Goal: Task Accomplishment & Management: Complete application form

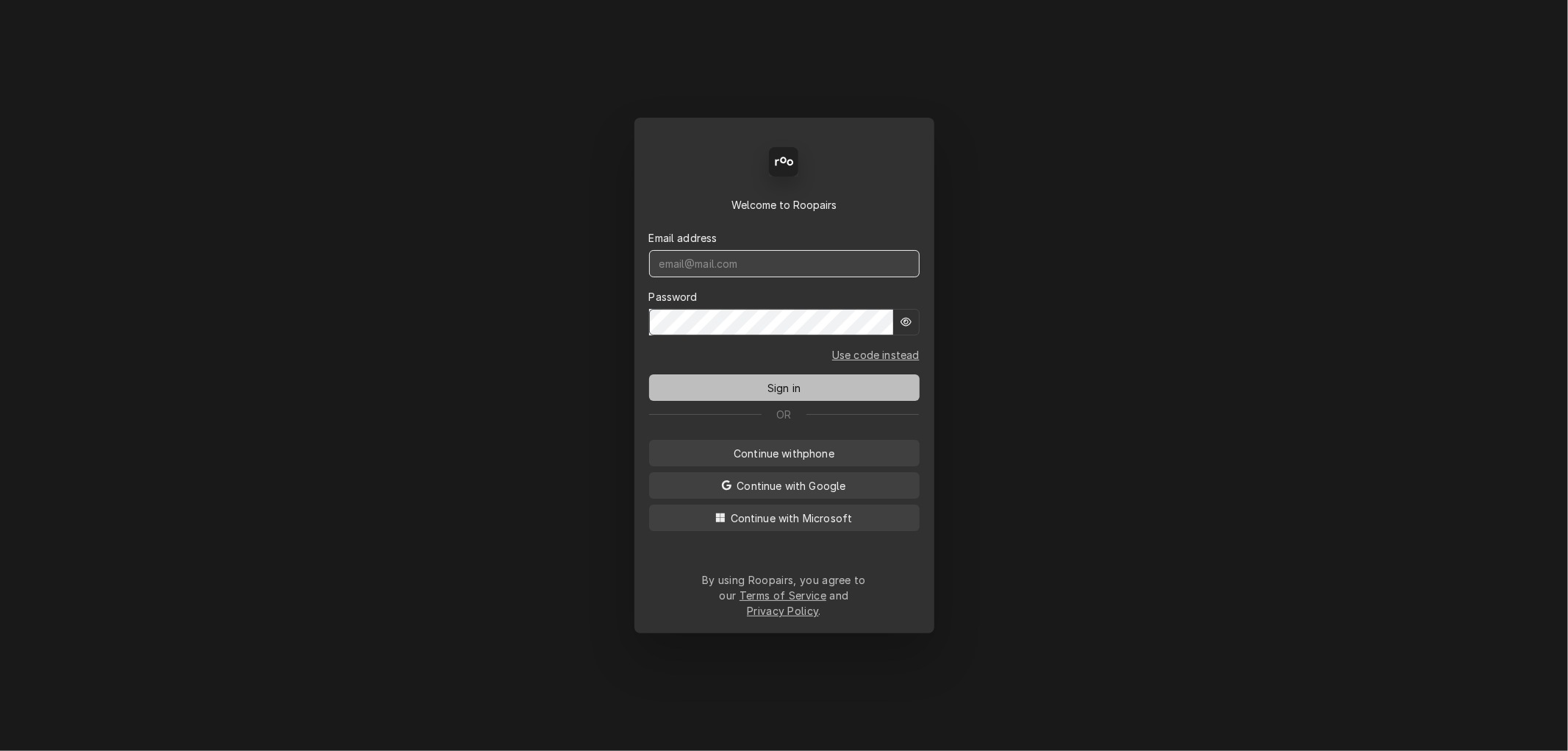
type input "mel@rinobeverage.com"
click at [789, 396] on span "Sign in" at bounding box center [784, 387] width 39 height 16
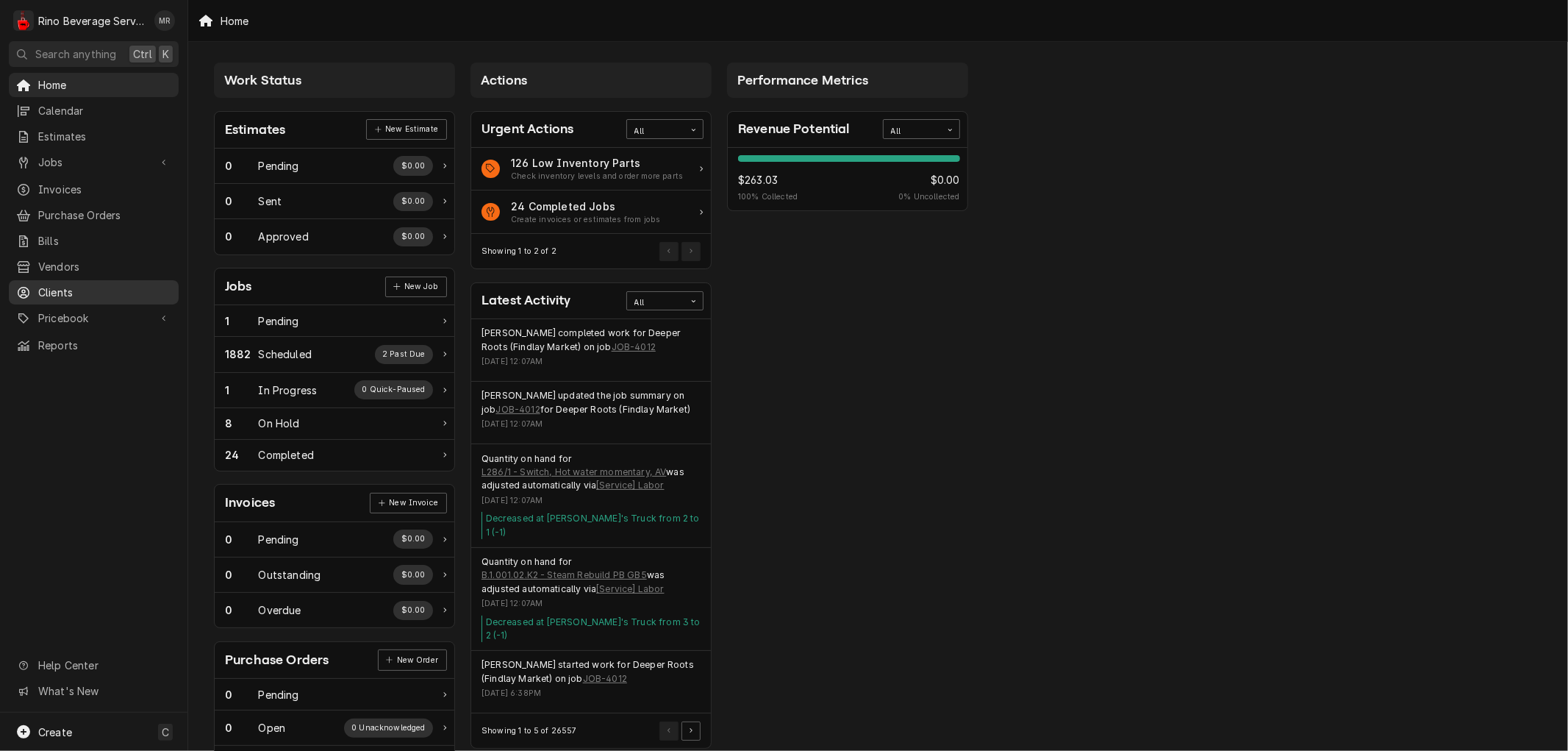
click at [71, 285] on span "Clients" at bounding box center [105, 292] width 133 height 16
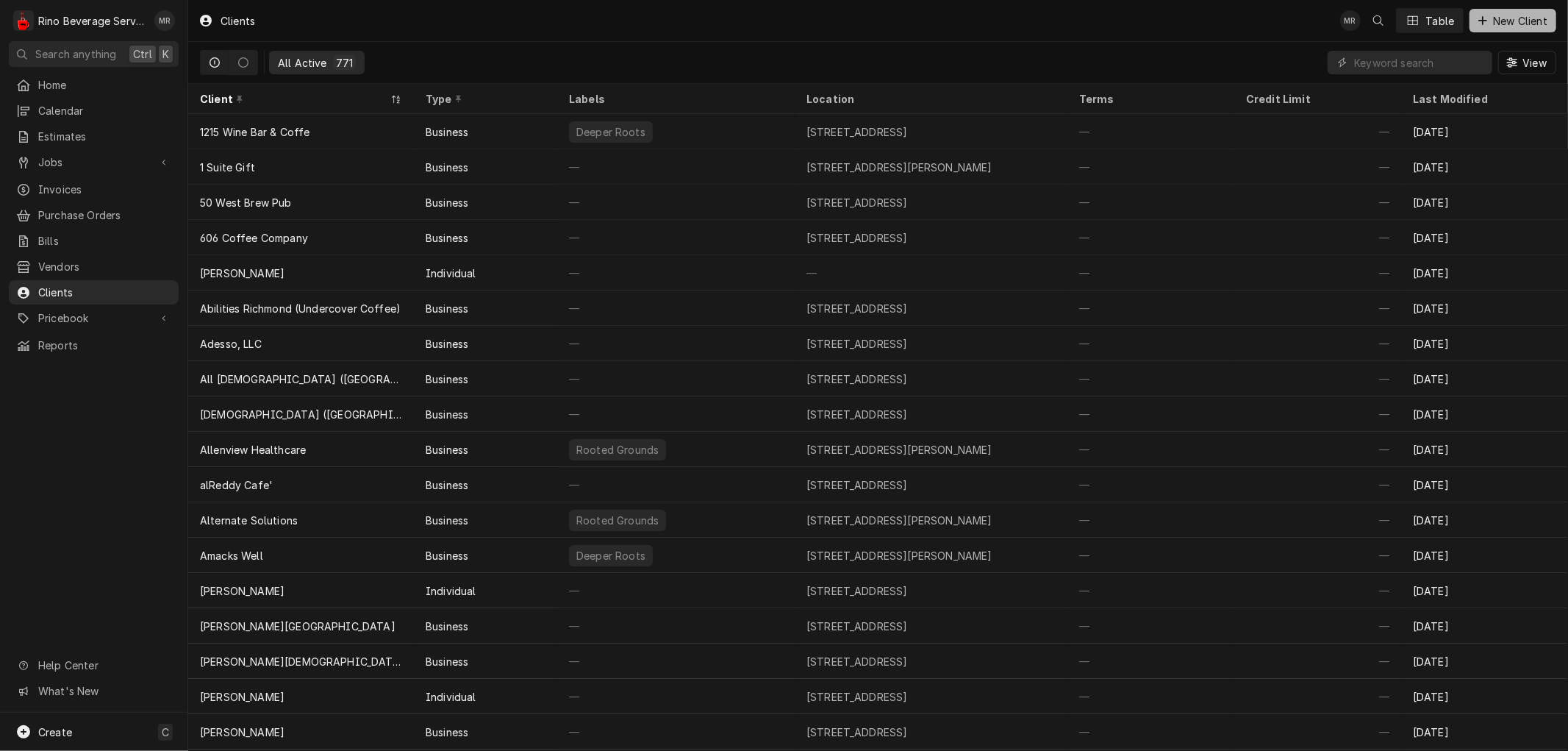
click at [1515, 19] on span "New Client" at bounding box center [1521, 20] width 61 height 16
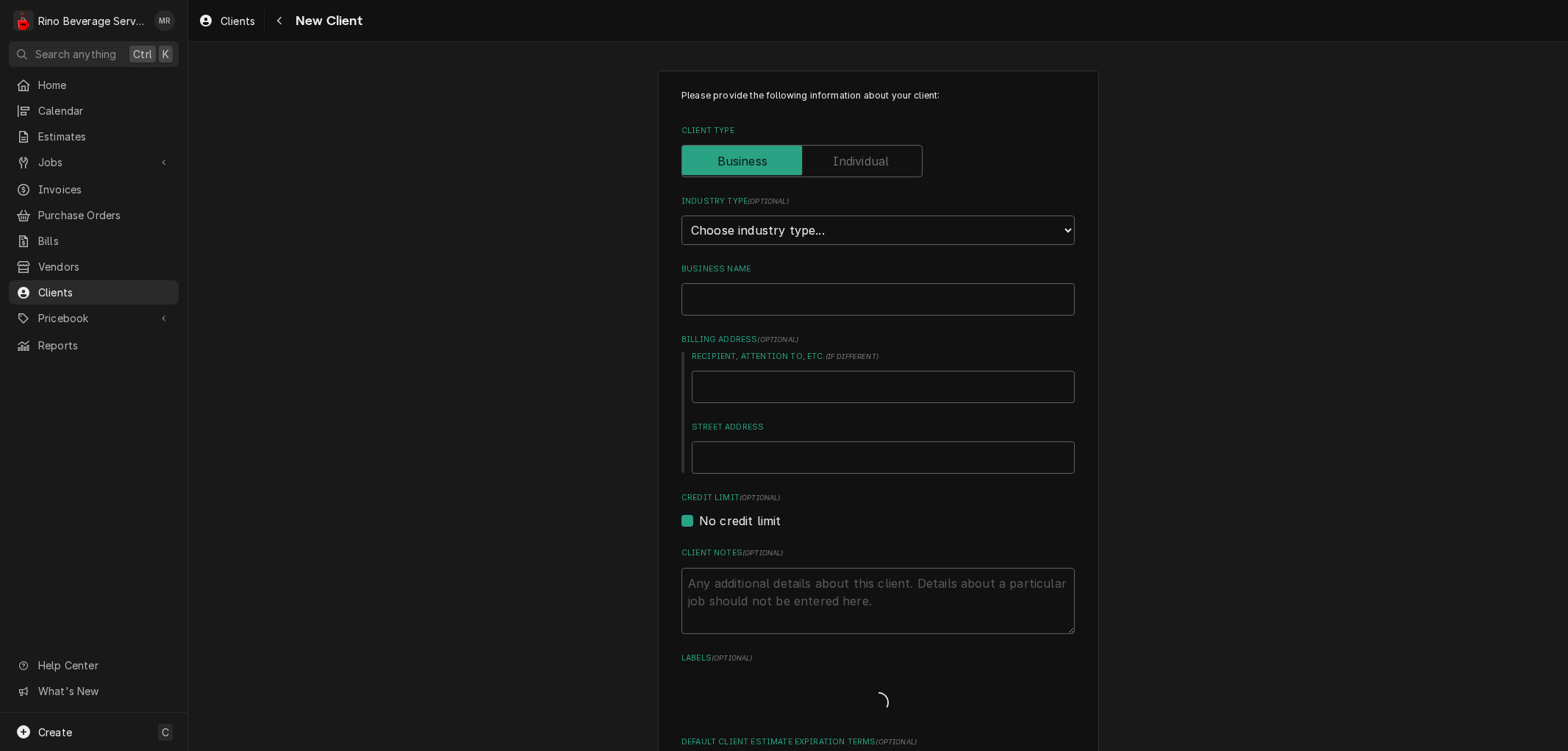
type textarea "x"
click at [1033, 221] on select "Choose industry type... Residential Commercial Industrial Government" at bounding box center [878, 230] width 394 height 29
select select "2"
click at [681, 216] on select "Choose industry type... Residential Commercial Industrial Government" at bounding box center [878, 230] width 394 height 29
type textarea "x"
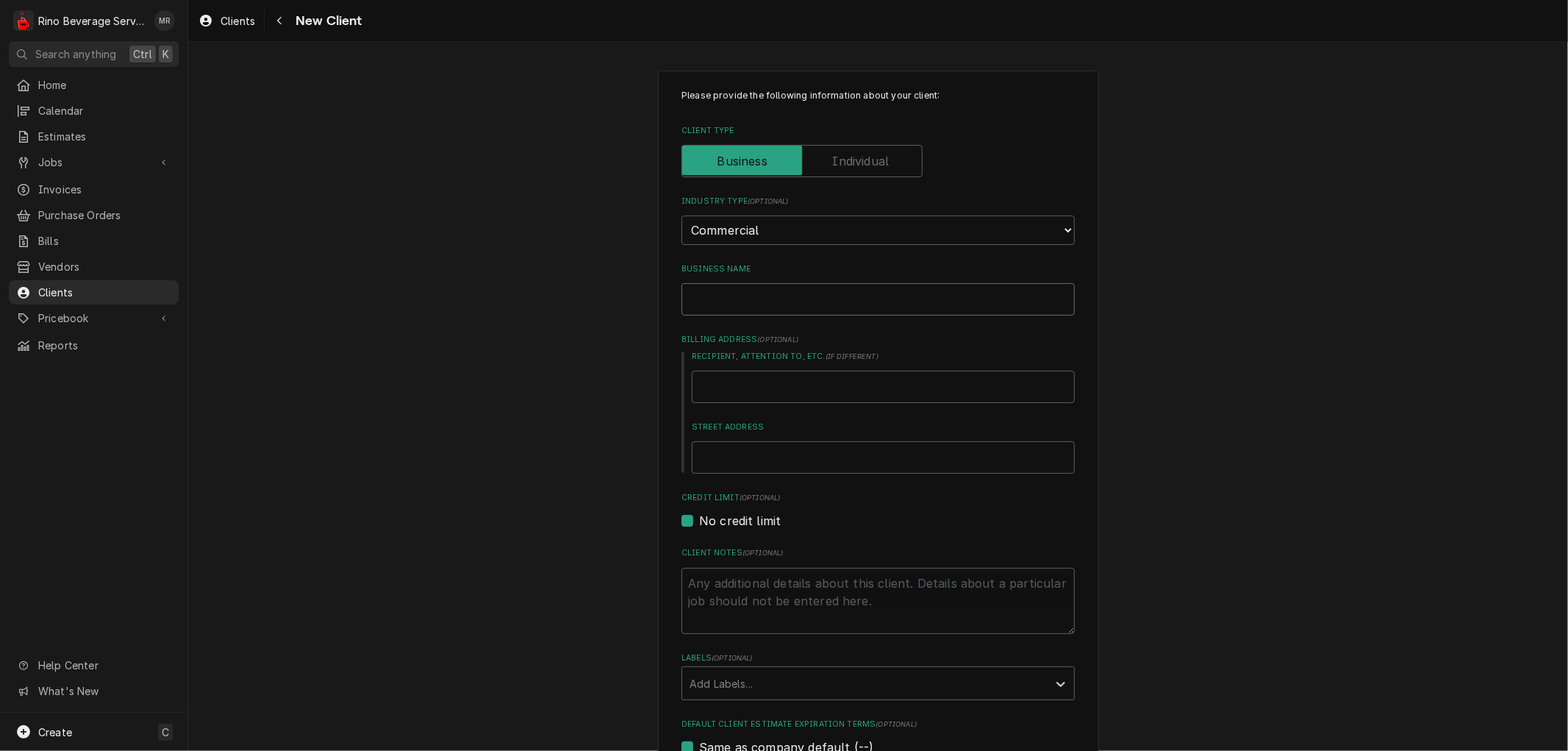
click at [760, 292] on input "Business Name" at bounding box center [878, 298] width 394 height 32
type input "T"
type textarea "x"
type input "To"
type textarea "x"
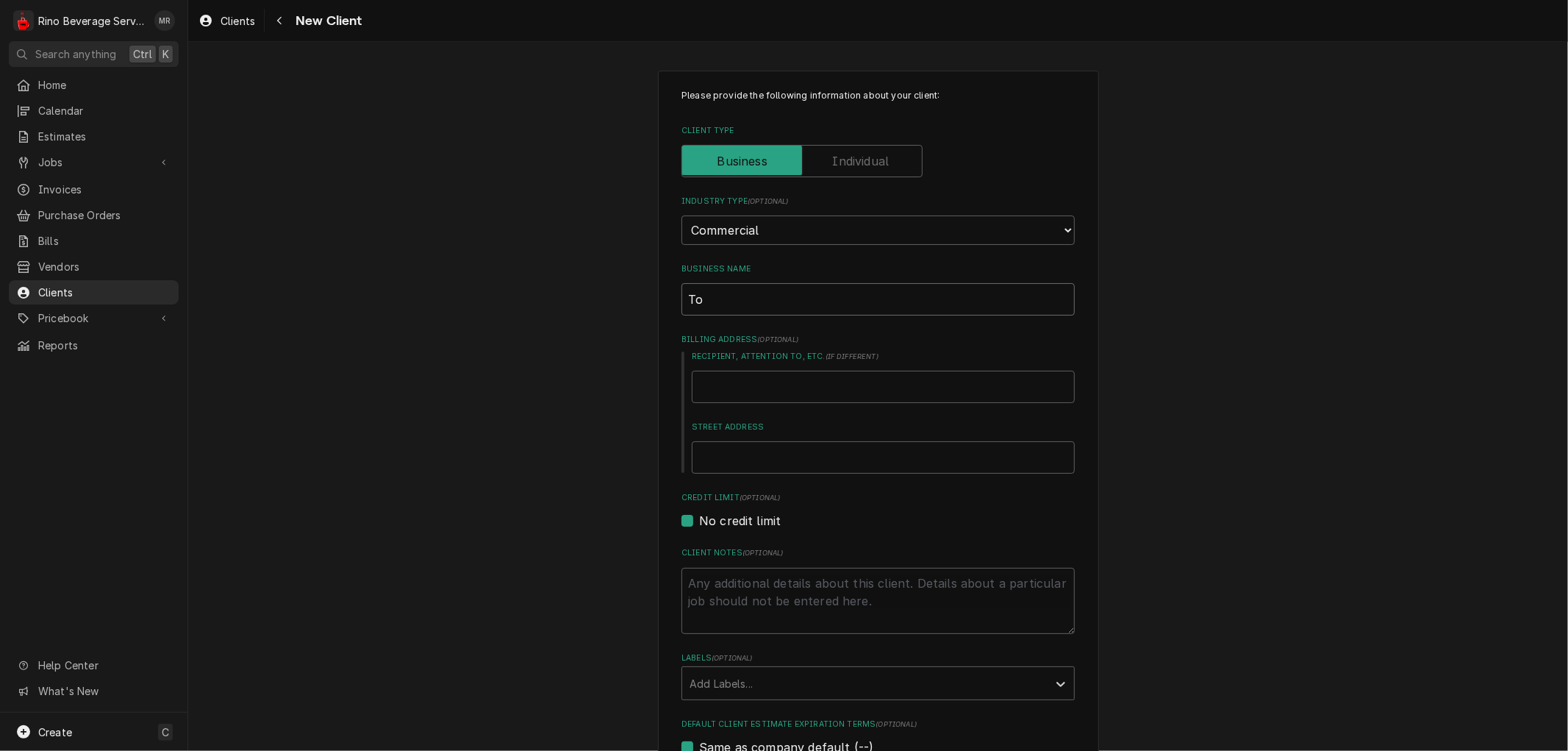
type input "Tom"
type textarea "x"
type input "Tom"
type textarea "x"
type input "Tom W"
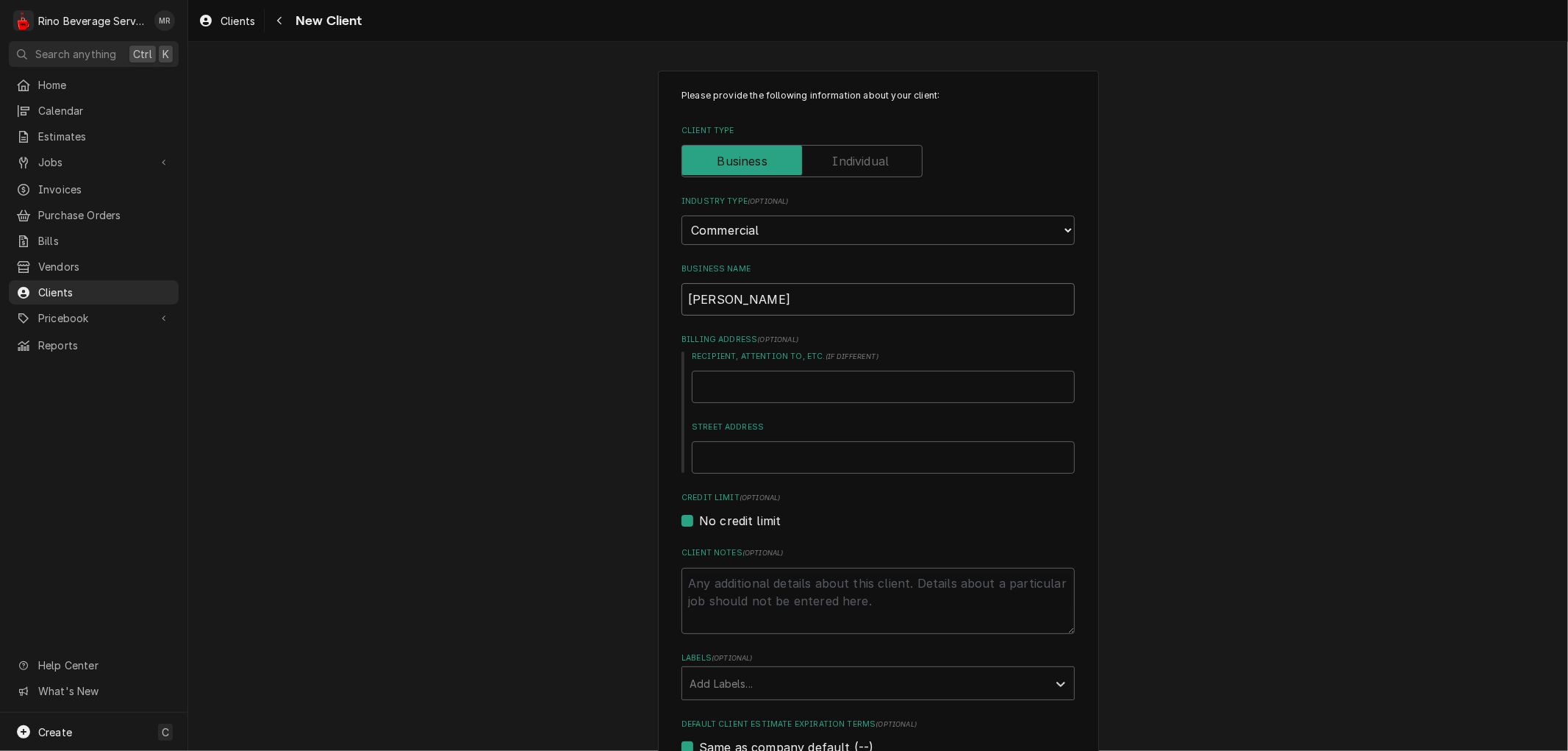
type textarea "x"
type input "Tom Wa"
type textarea "x"
type input "Tom Wag"
type textarea "x"
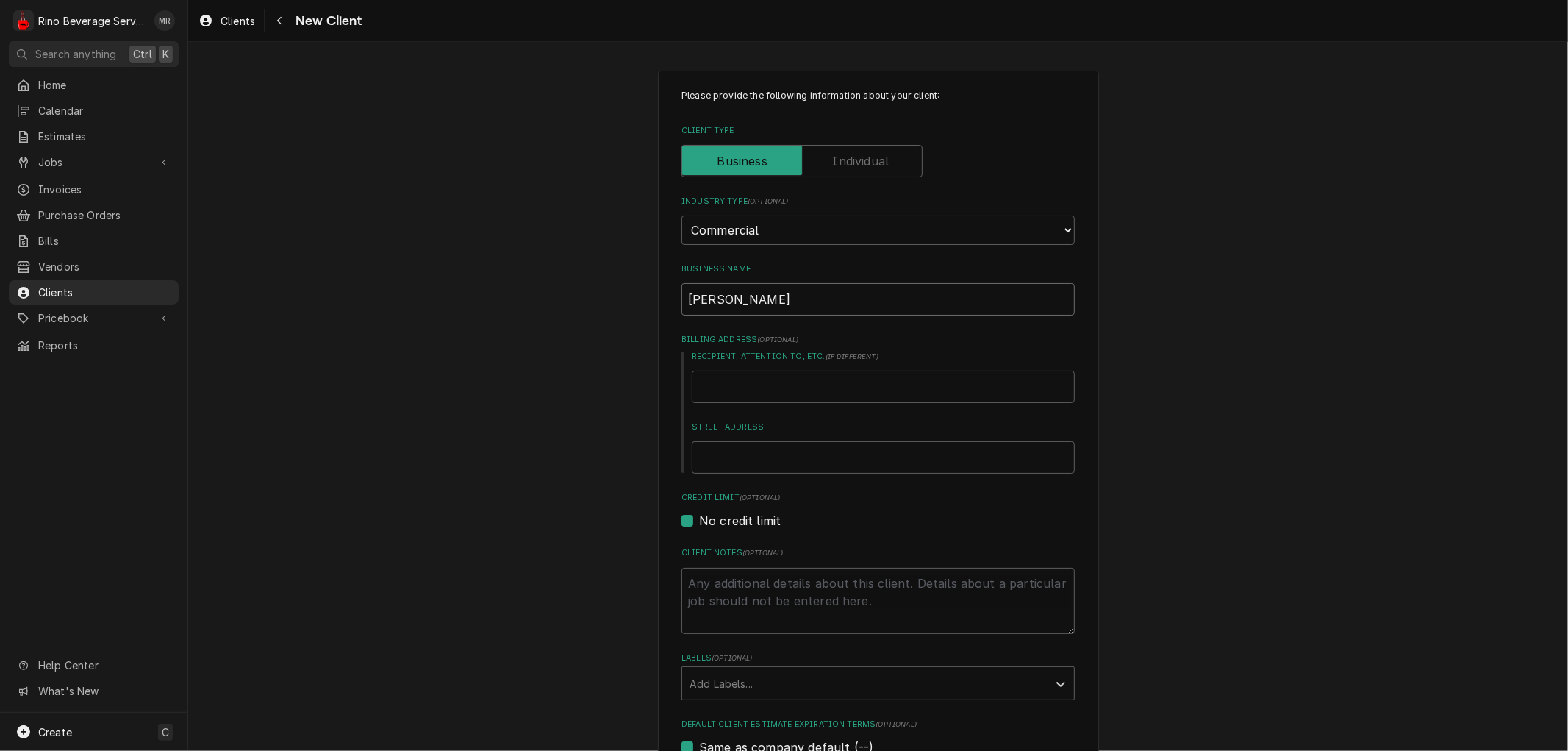
type input "Tom Wagn"
type textarea "x"
type input "Tom Wagne"
type textarea "x"
type input "[PERSON_NAME]"
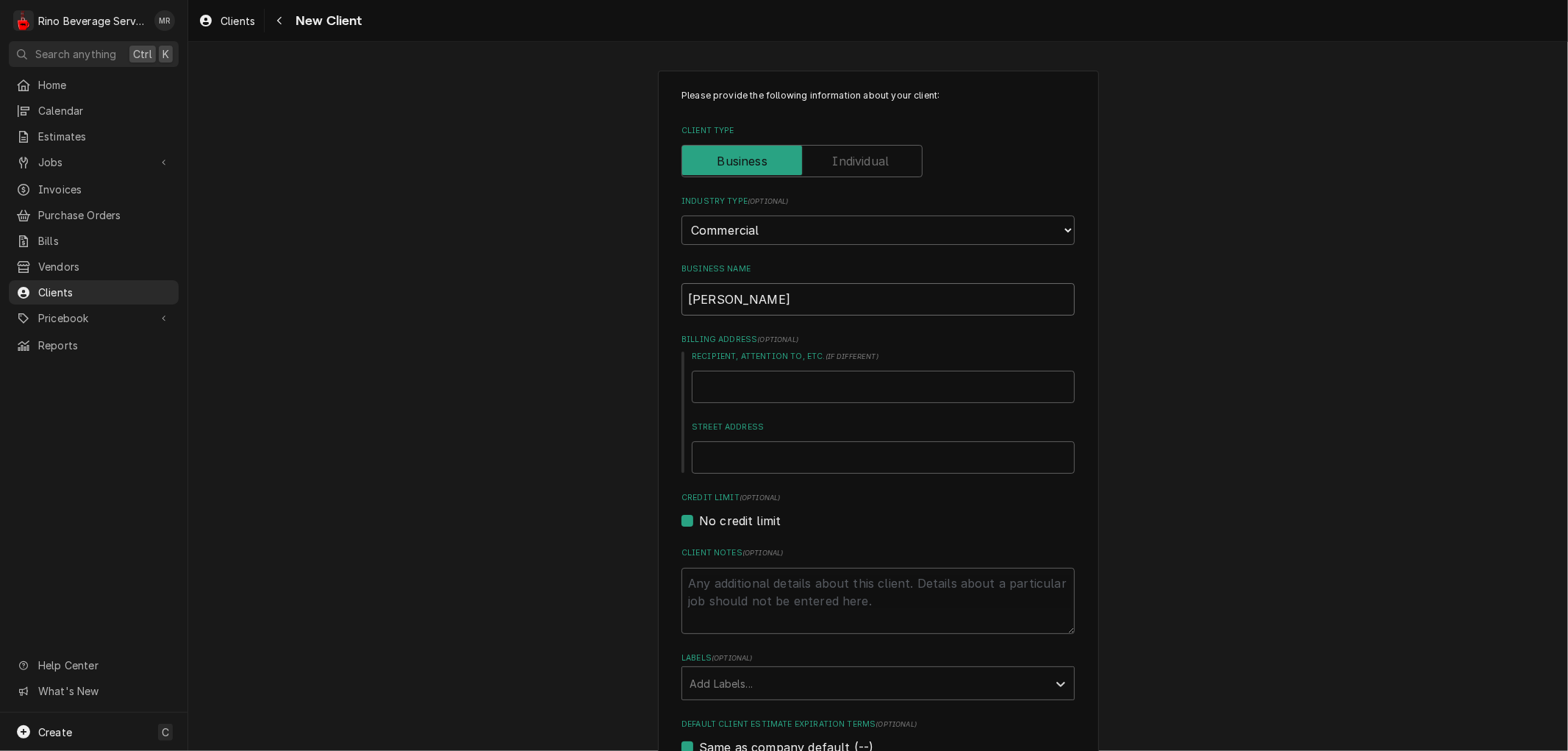
type textarea "x"
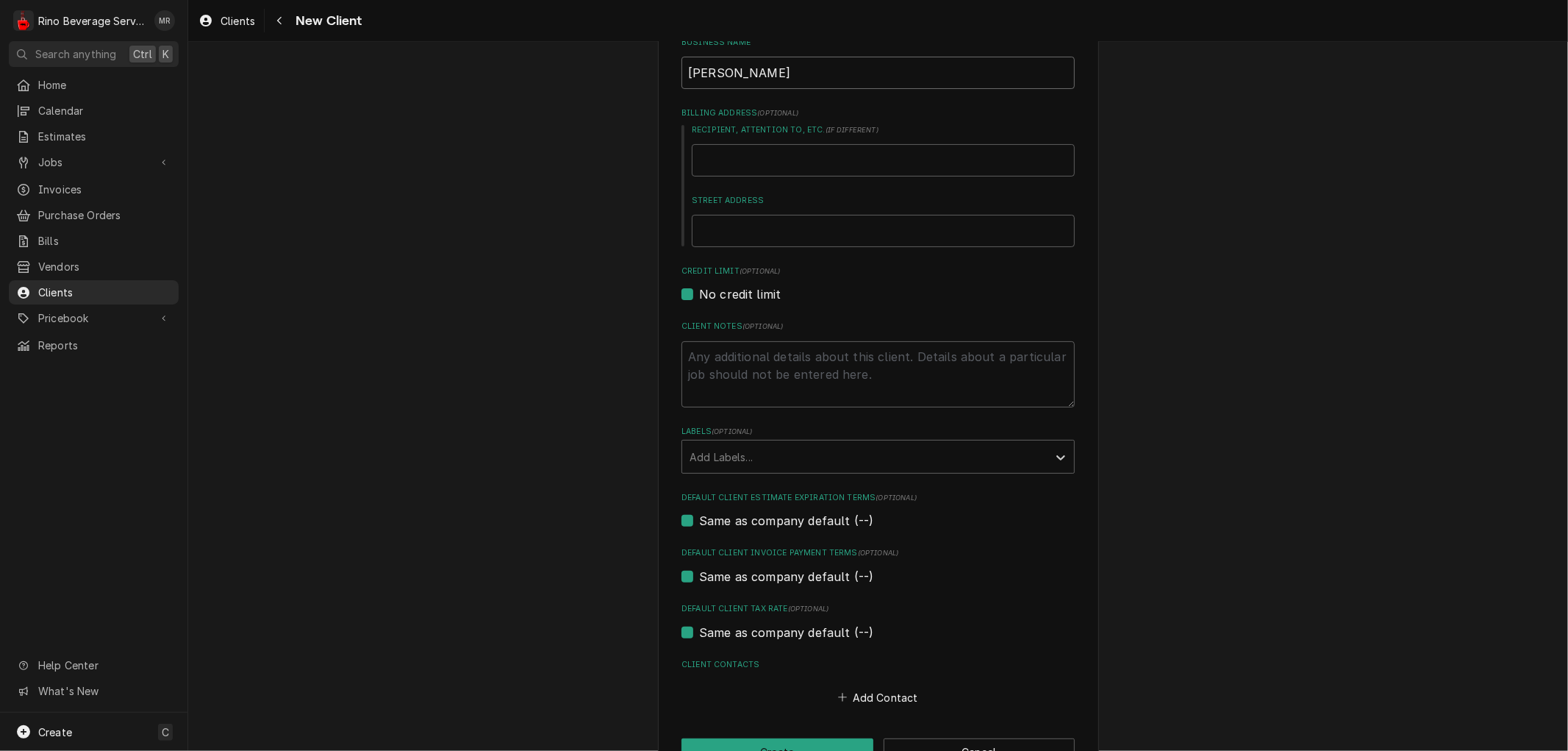
scroll to position [245, 0]
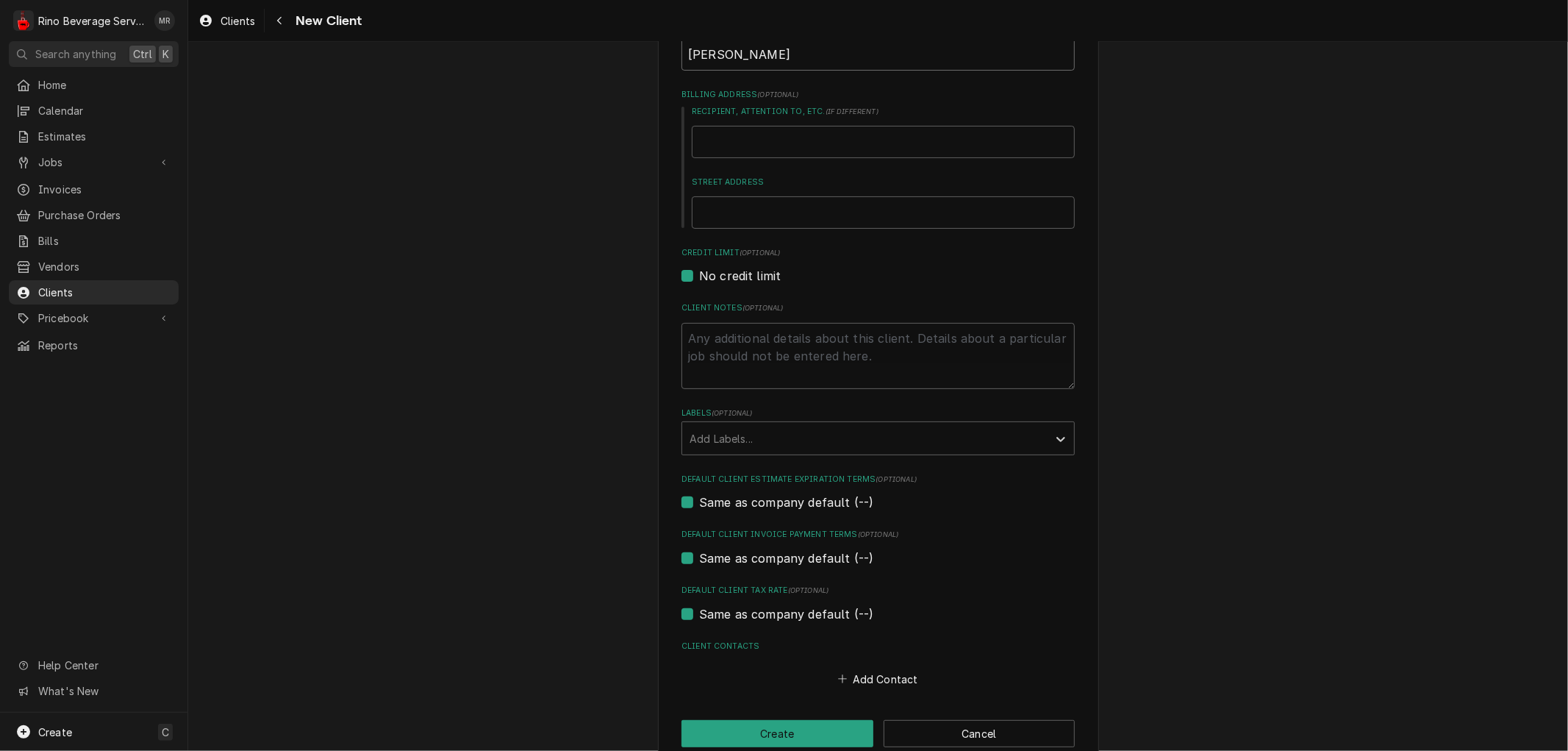
type input "[PERSON_NAME]"
click at [756, 349] on textarea "Client Notes ( optional )" at bounding box center [878, 356] width 394 height 66
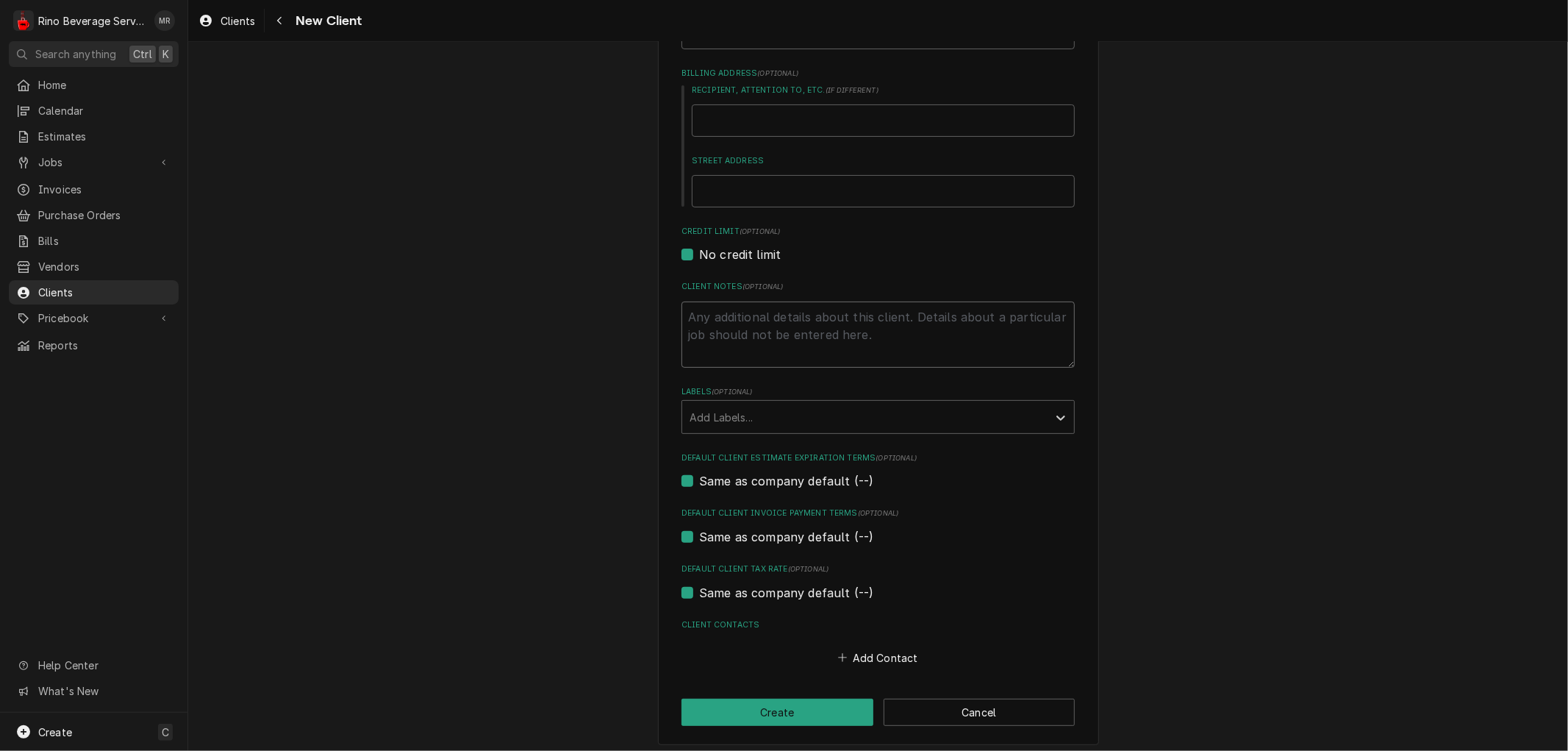
scroll to position [270, 0]
click at [878, 650] on button "Add Contact" at bounding box center [879, 654] width 84 height 20
type textarea "x"
click at [778, 678] on input "Business Name" at bounding box center [878, 682] width 363 height 32
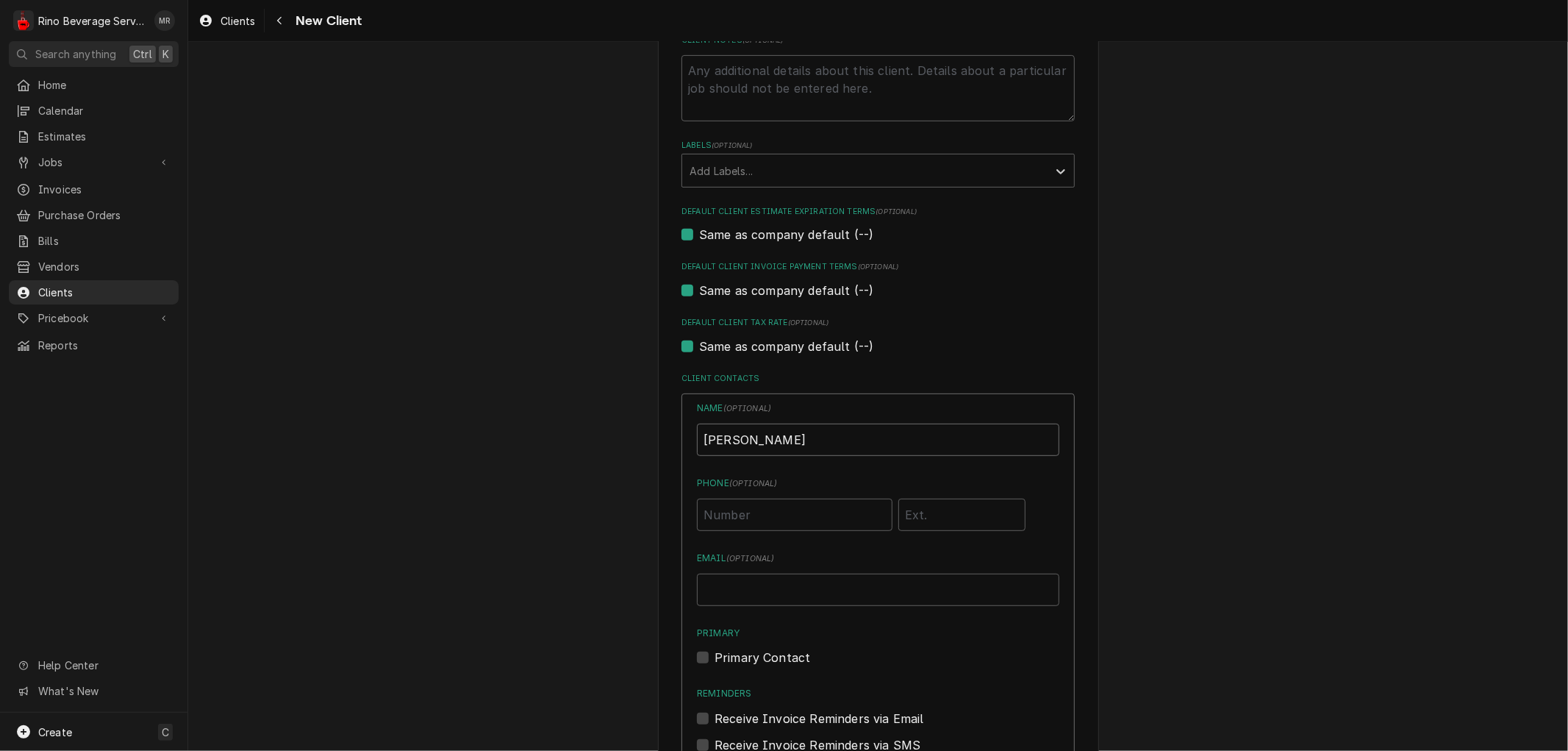
scroll to position [515, 0]
type input "[PERSON_NAME]"
click at [773, 509] on input "Phone ( optional )" at bounding box center [794, 511] width 196 height 32
type input "[PHONE_NUMBER]"
click at [831, 589] on input "Email ( optional )" at bounding box center [878, 587] width 363 height 32
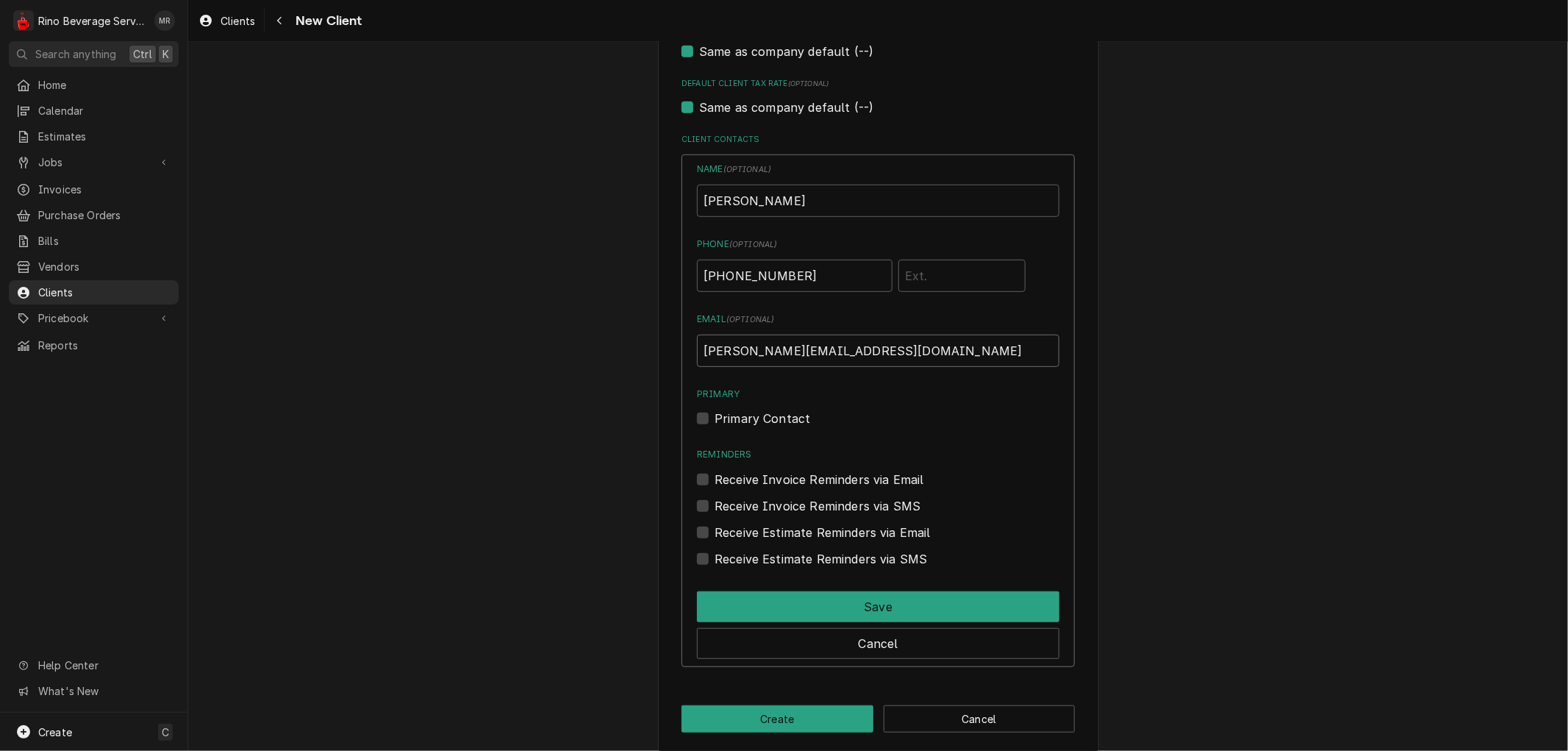
scroll to position [763, 0]
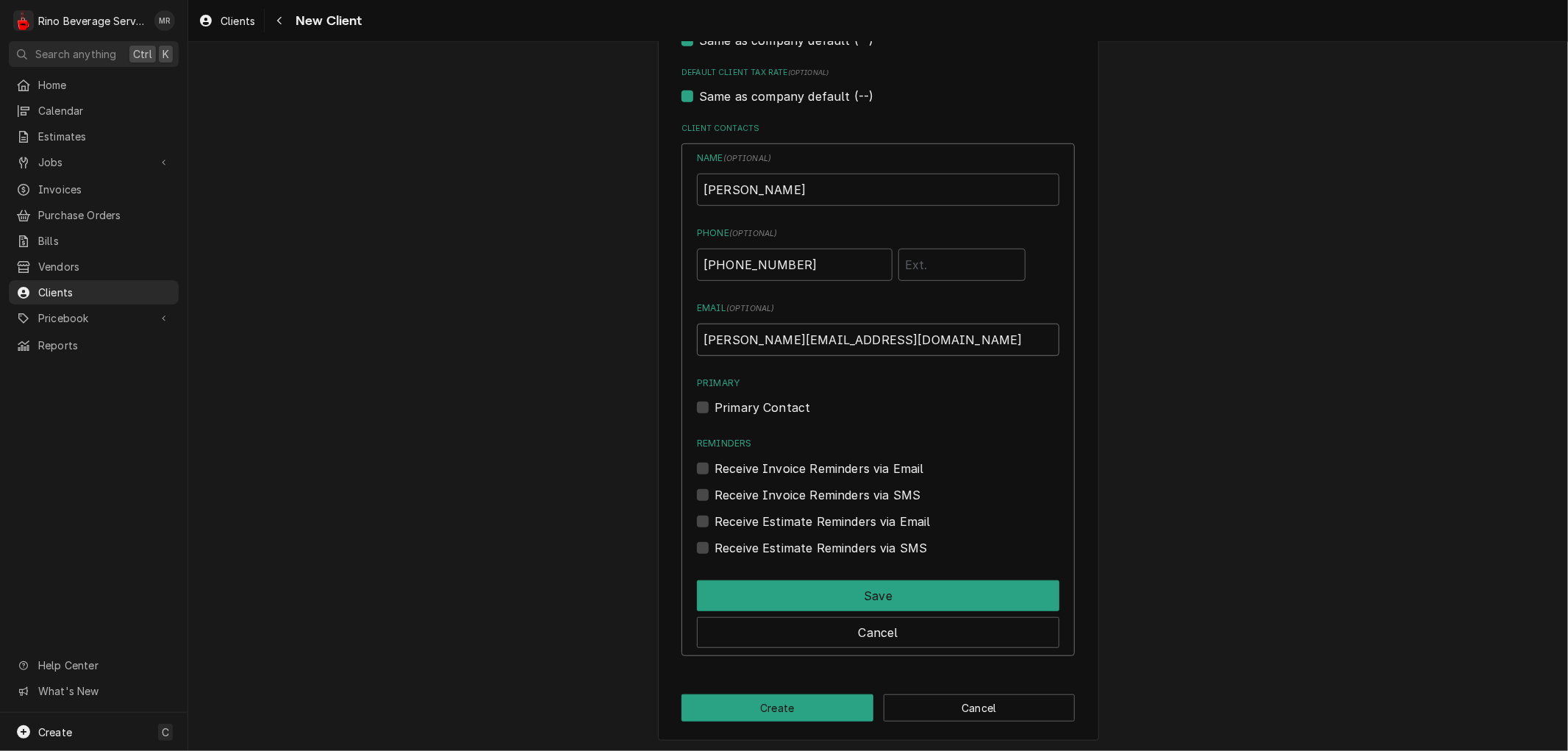
type input "[PERSON_NAME][EMAIL_ADDRESS][DOMAIN_NAME]"
click at [715, 405] on label "Primary Contact" at bounding box center [763, 407] width 95 height 17
click at [715, 405] on input "Primary" at bounding box center [896, 414] width 363 height 32
checkbox input "true"
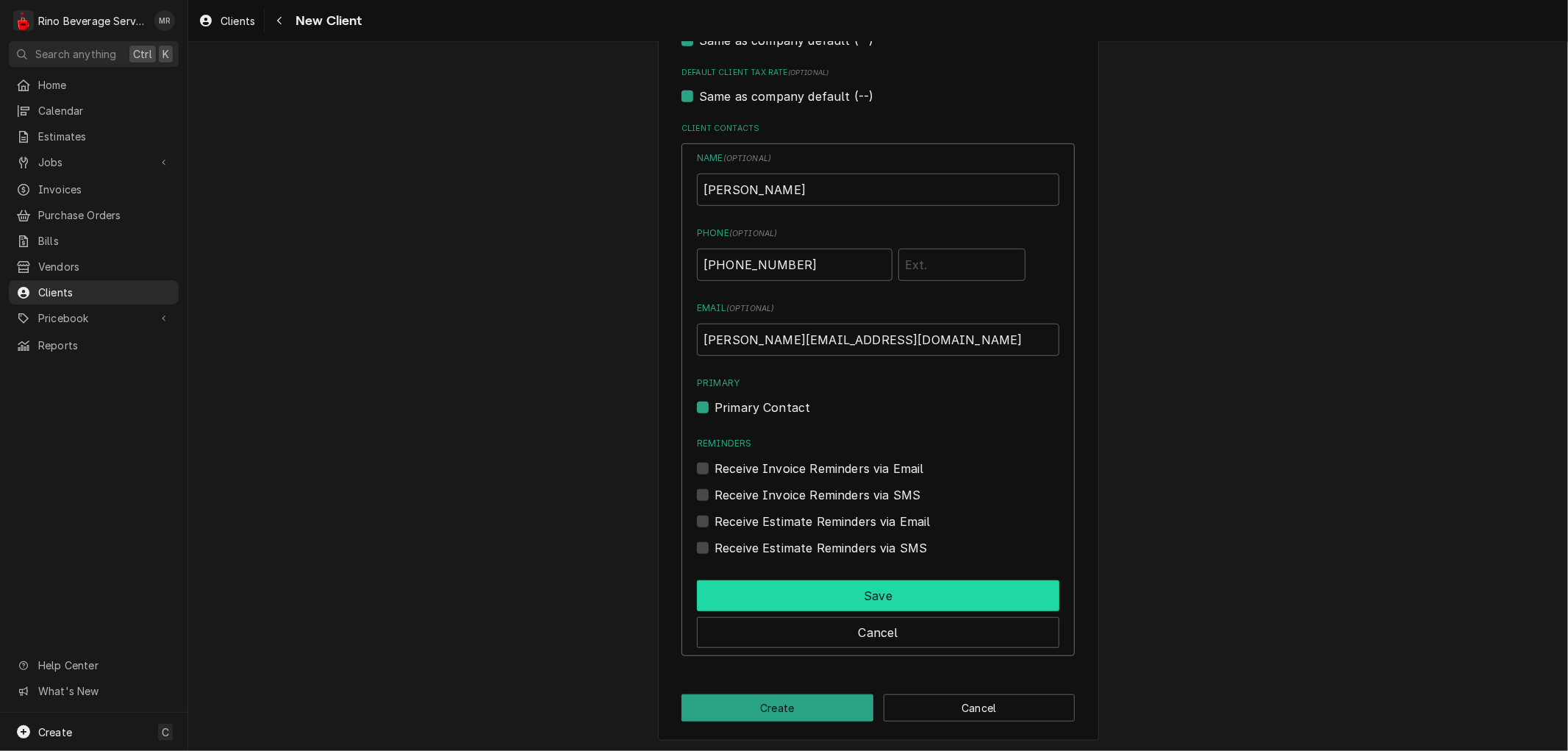
click at [895, 590] on button "Save" at bounding box center [878, 596] width 363 height 31
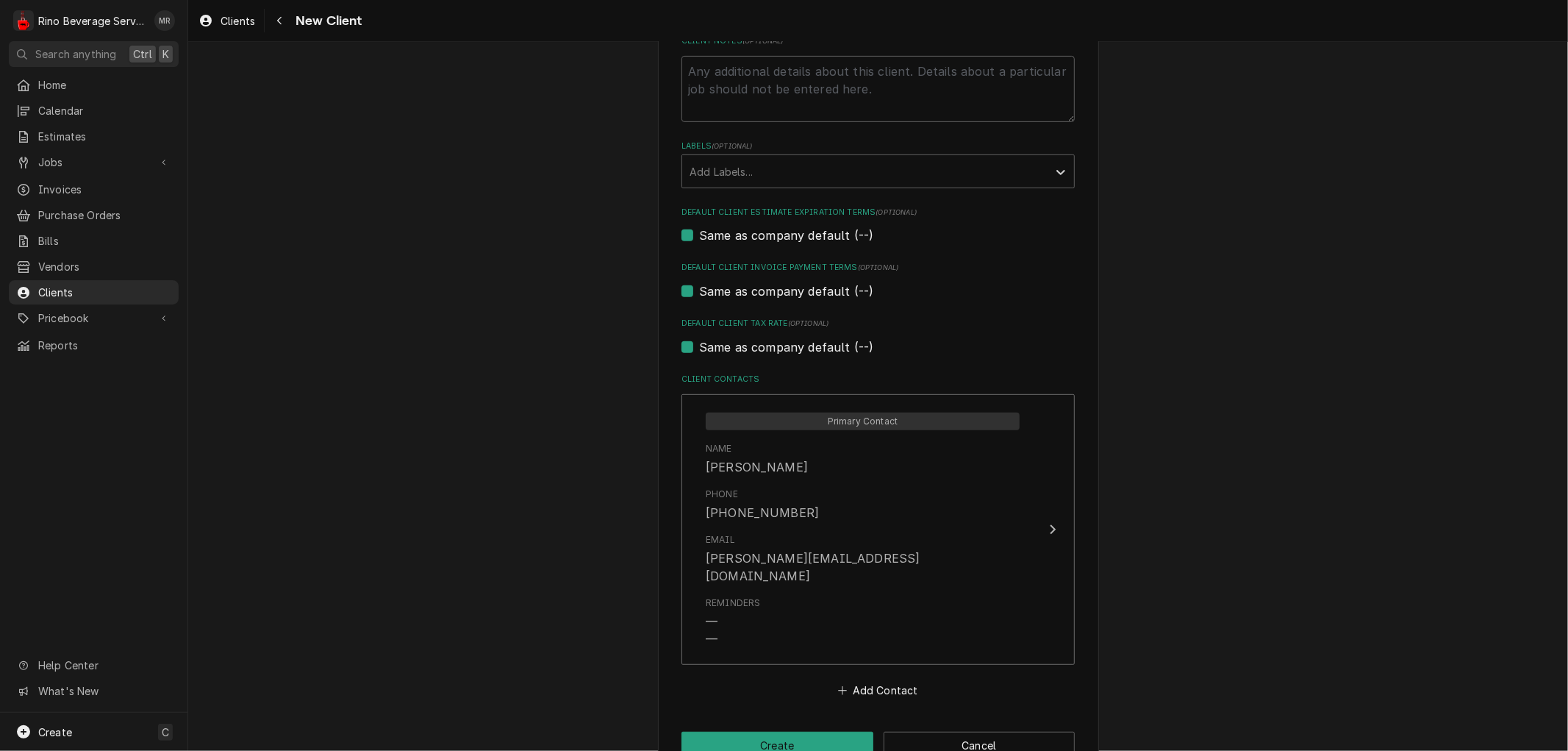
scroll to position [532, 0]
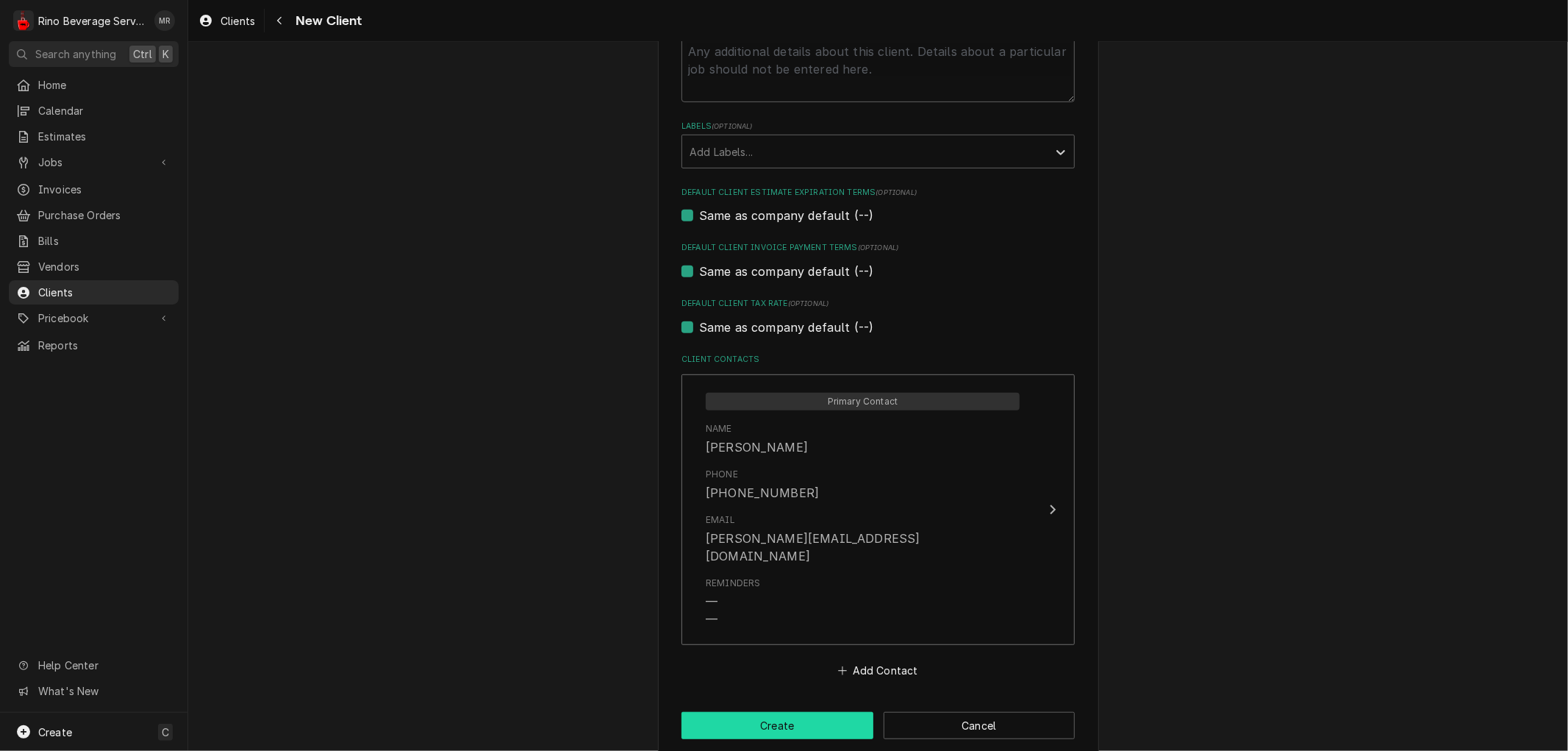
click at [778, 712] on button "Create" at bounding box center [777, 725] width 192 height 28
type textarea "x"
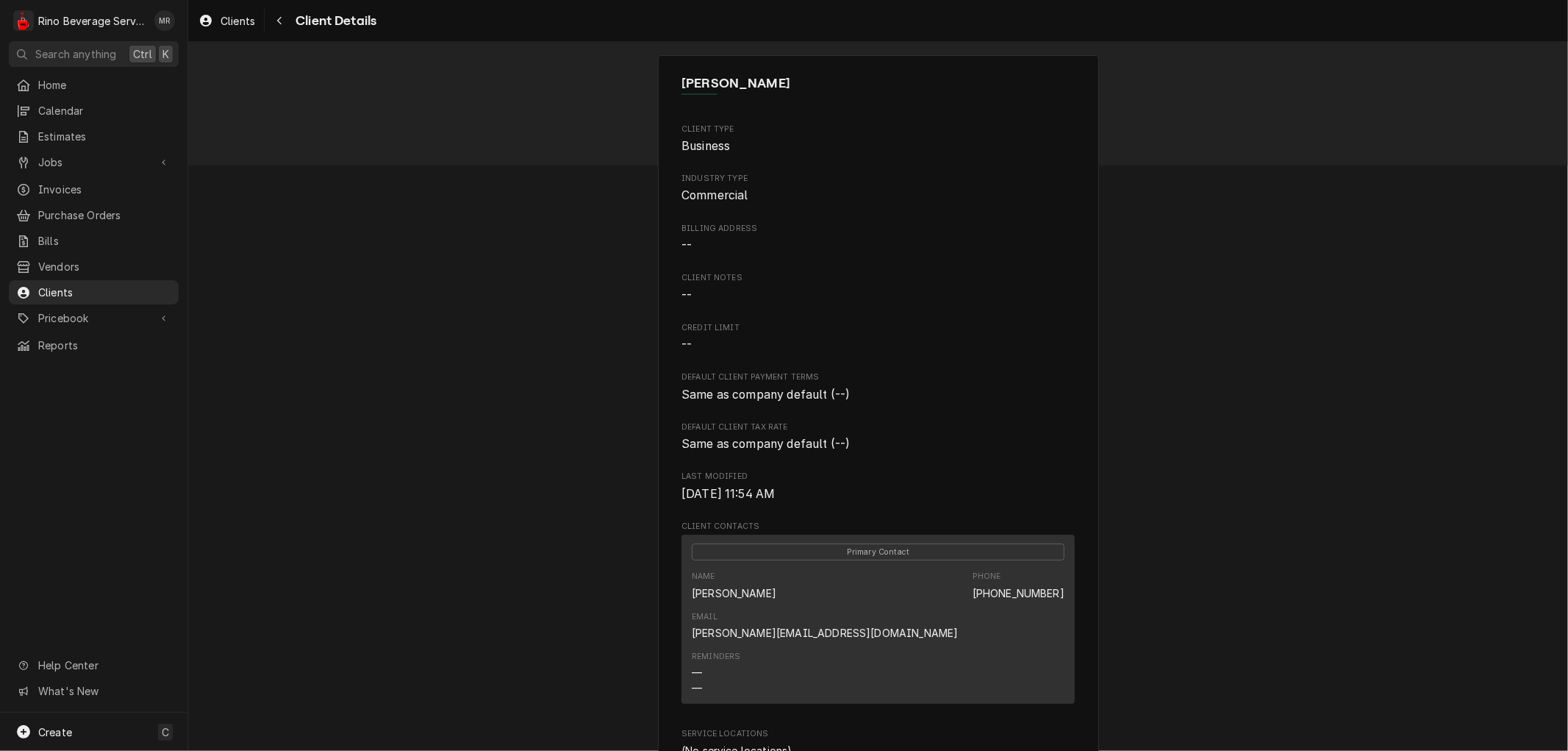
scroll to position [325, 0]
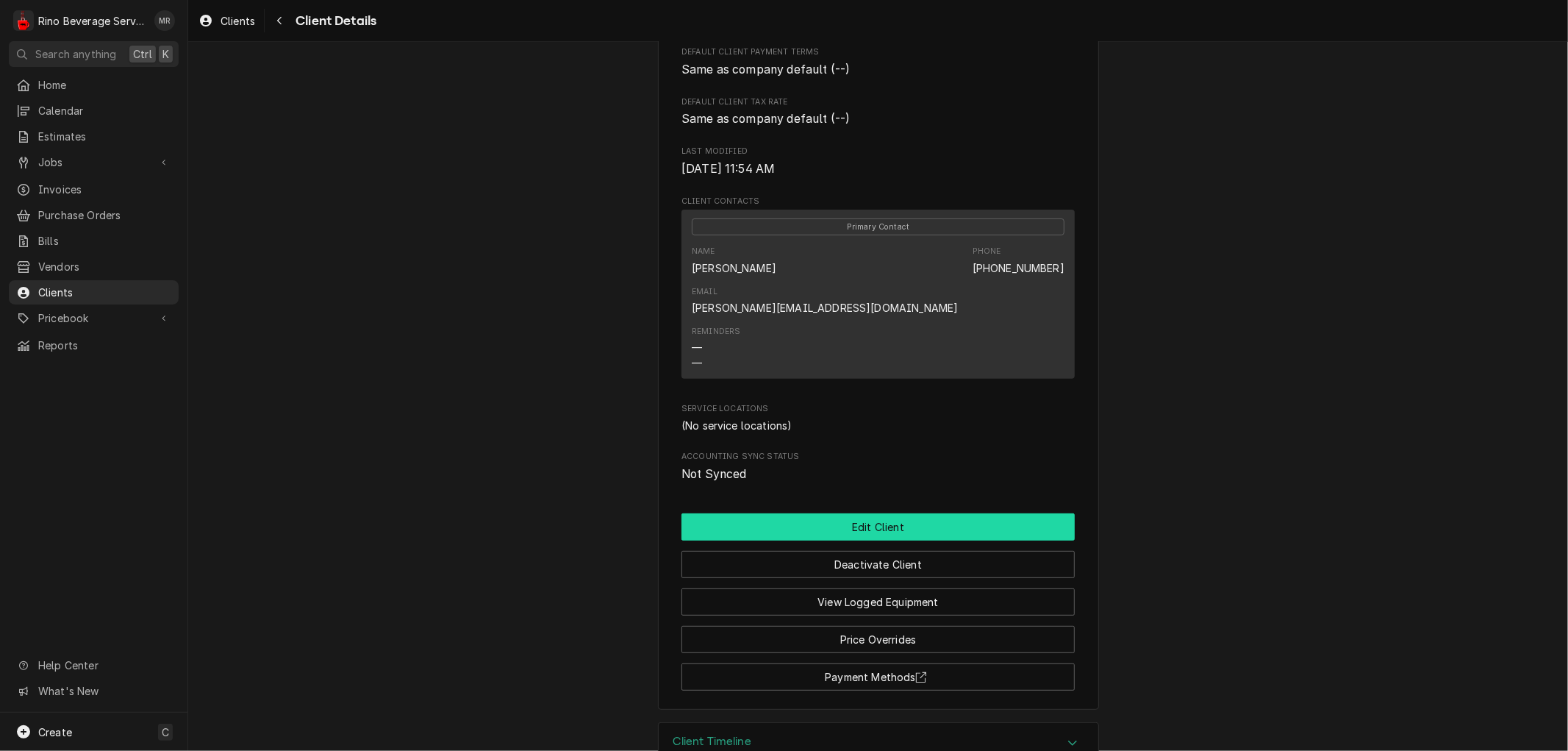
click at [763, 513] on button "Edit Client" at bounding box center [878, 527] width 394 height 28
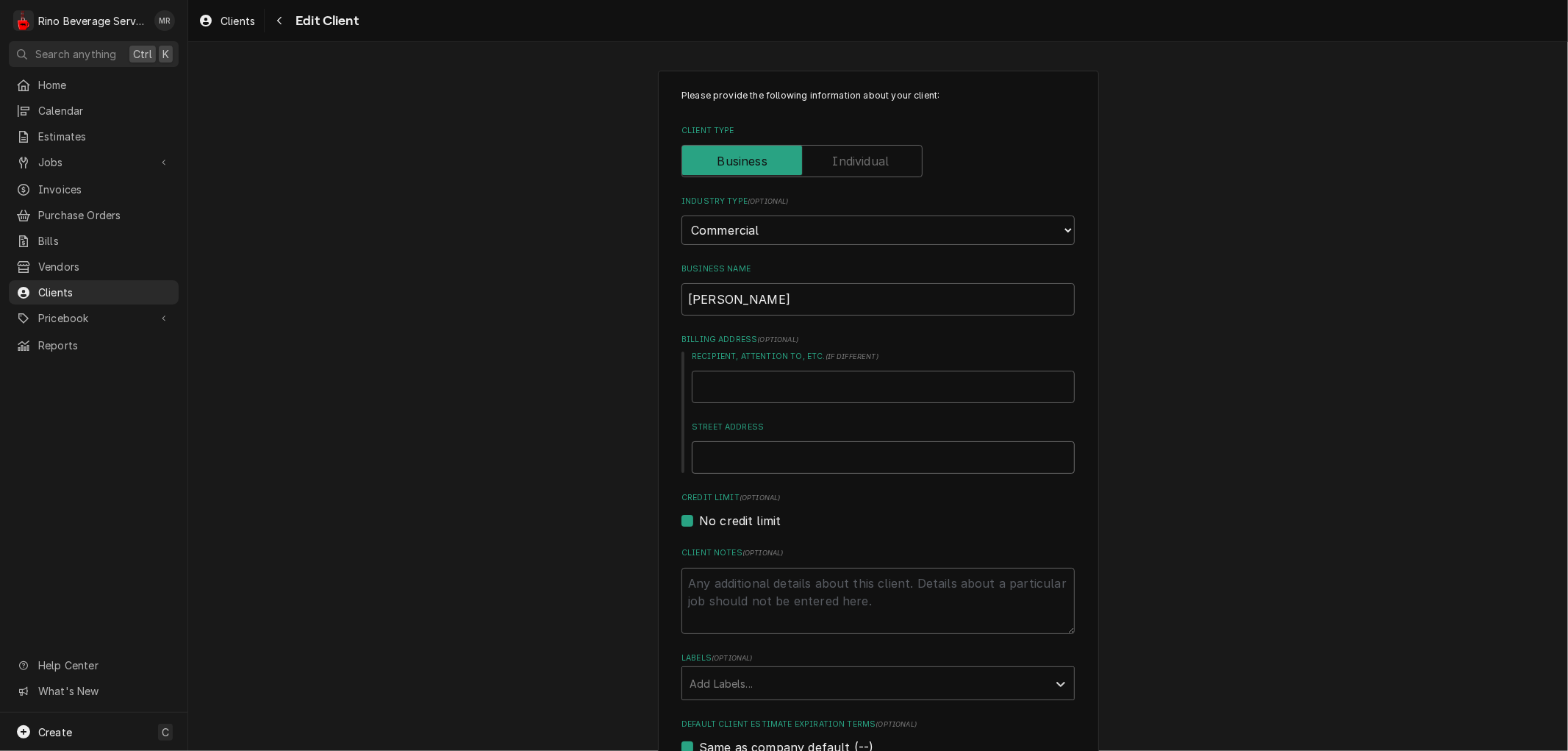
click at [752, 458] on input "Street Address" at bounding box center [883, 457] width 383 height 32
type textarea "x"
type input "W"
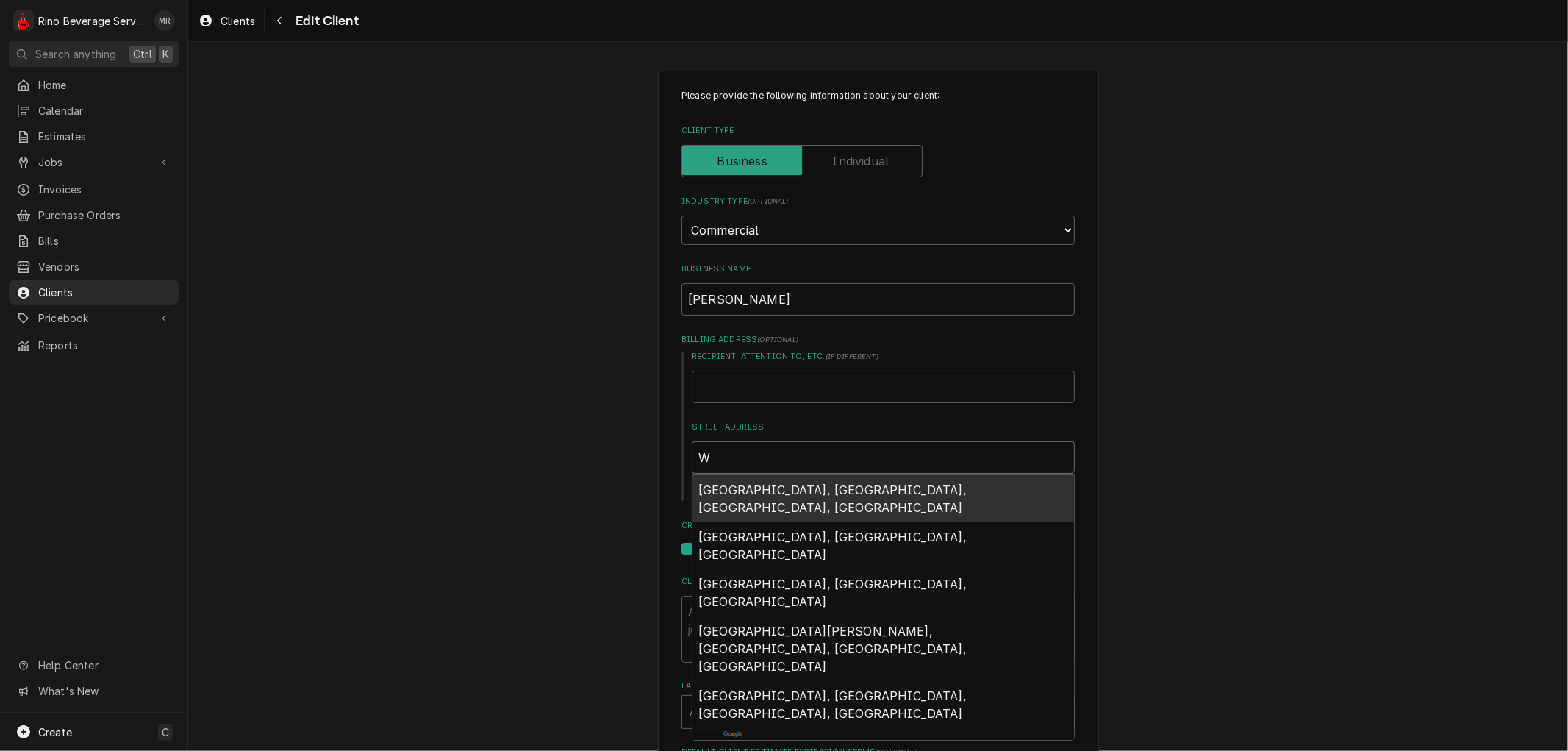
type textarea "x"
type input "We"
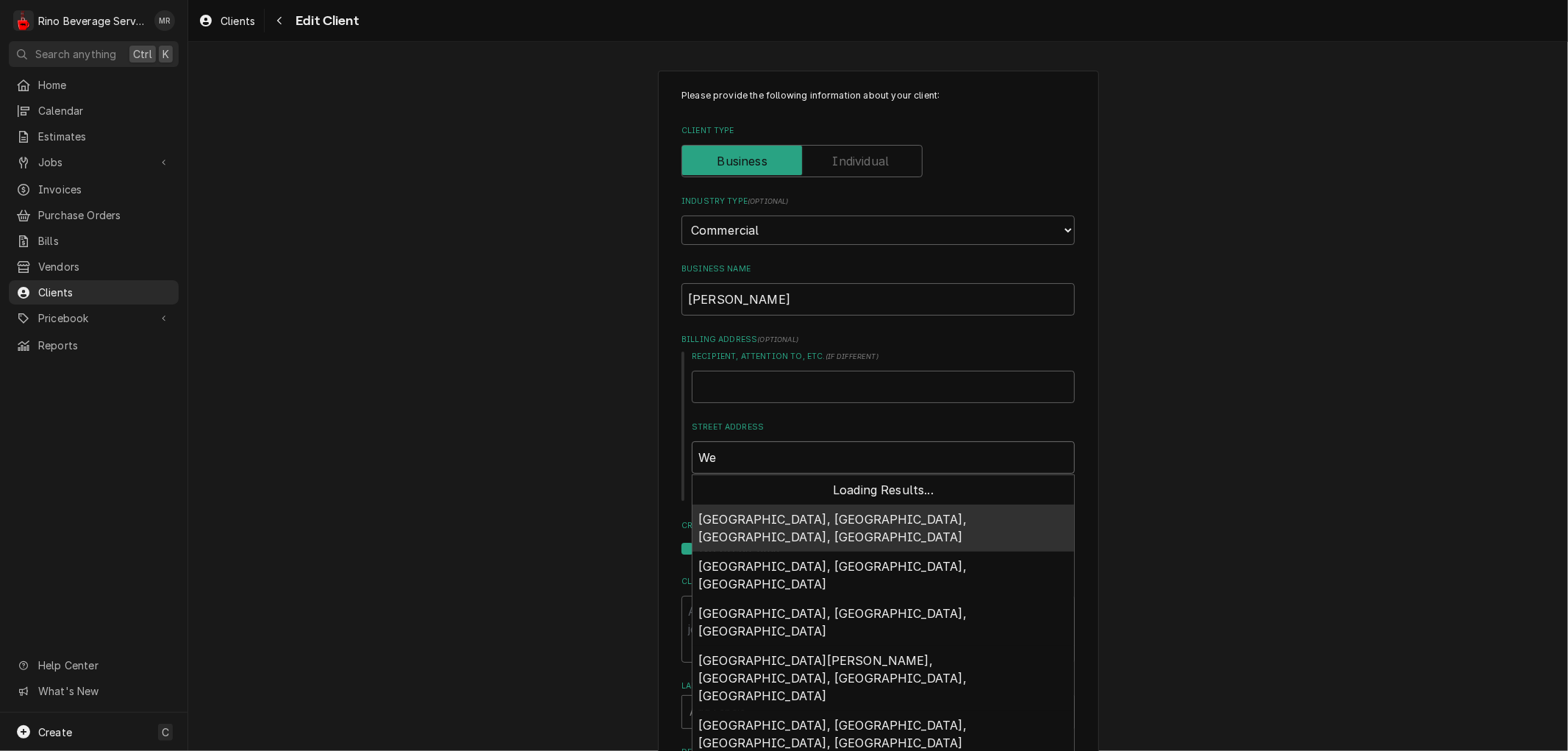
type textarea "x"
type input "[PERSON_NAME]"
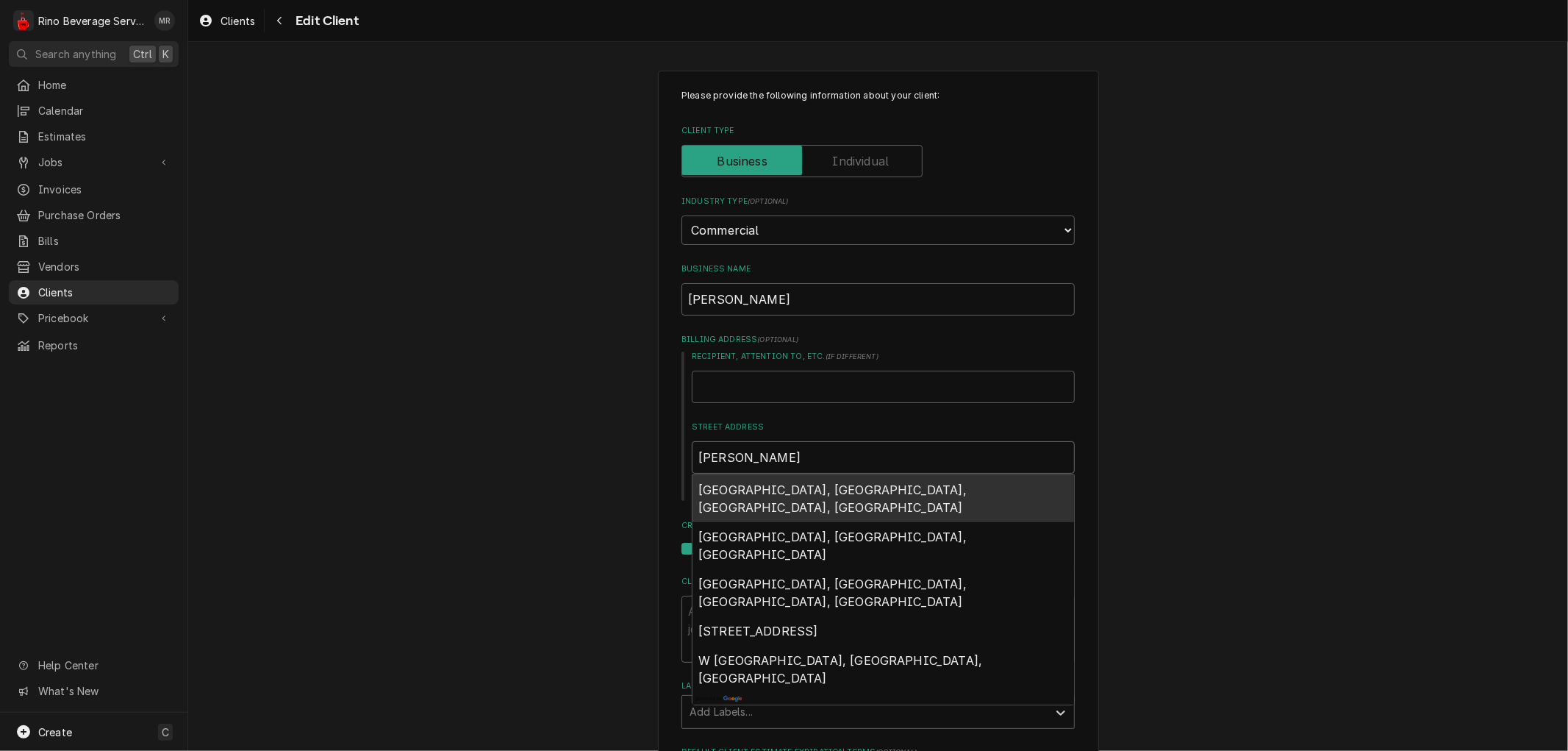
type textarea "x"
type input "West"
type textarea "x"
type input "West"
type textarea "x"
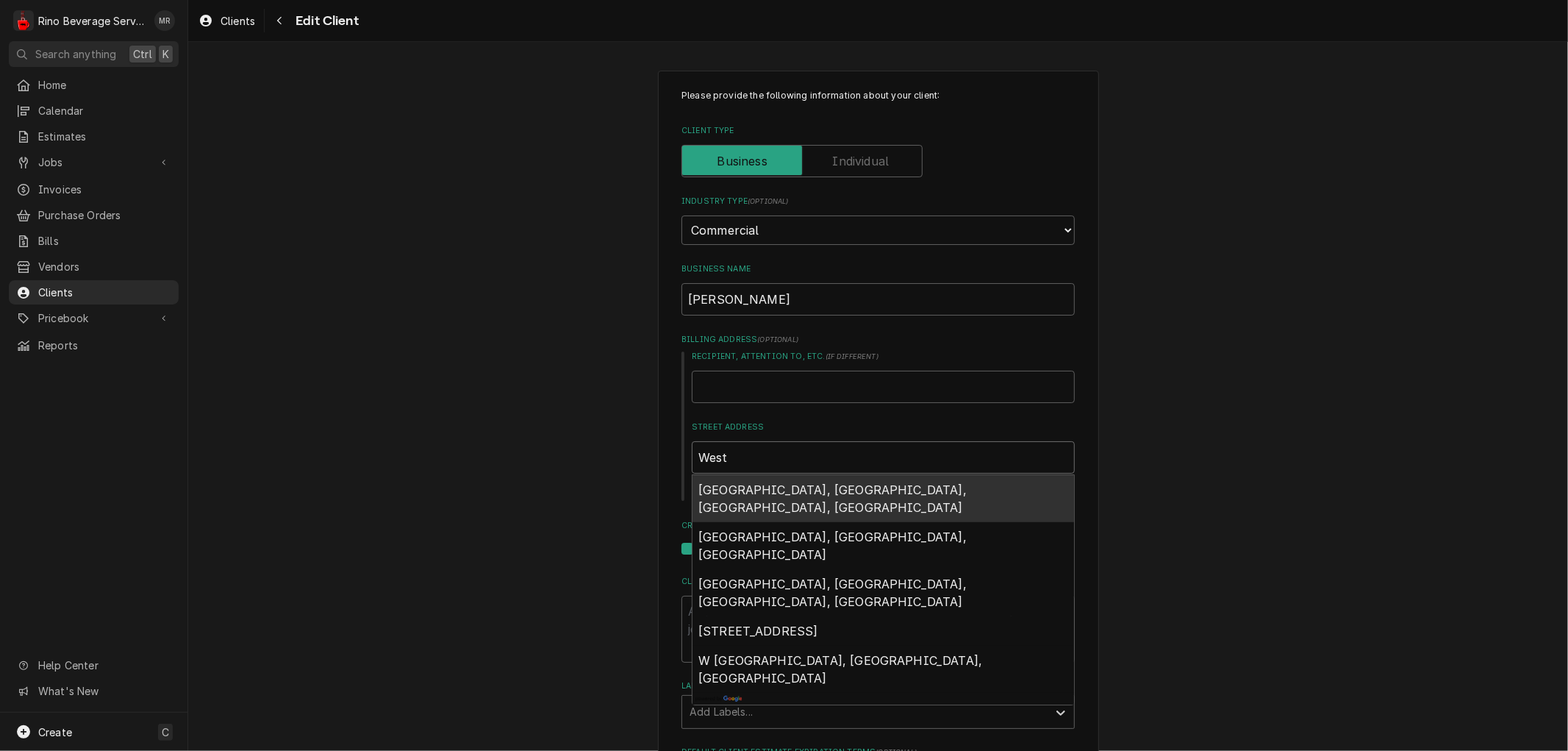
type input "West M"
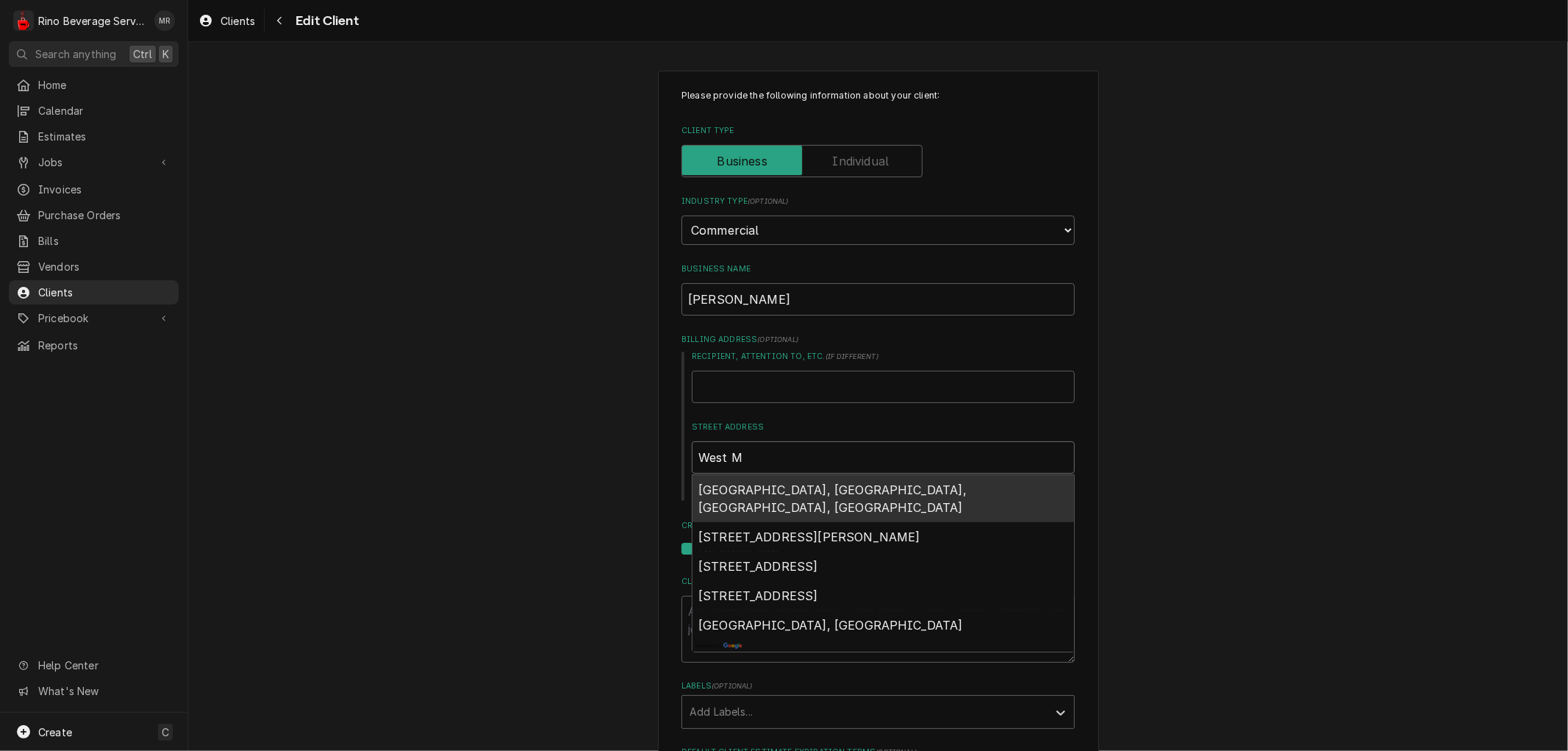
type textarea "x"
type input "West Mi"
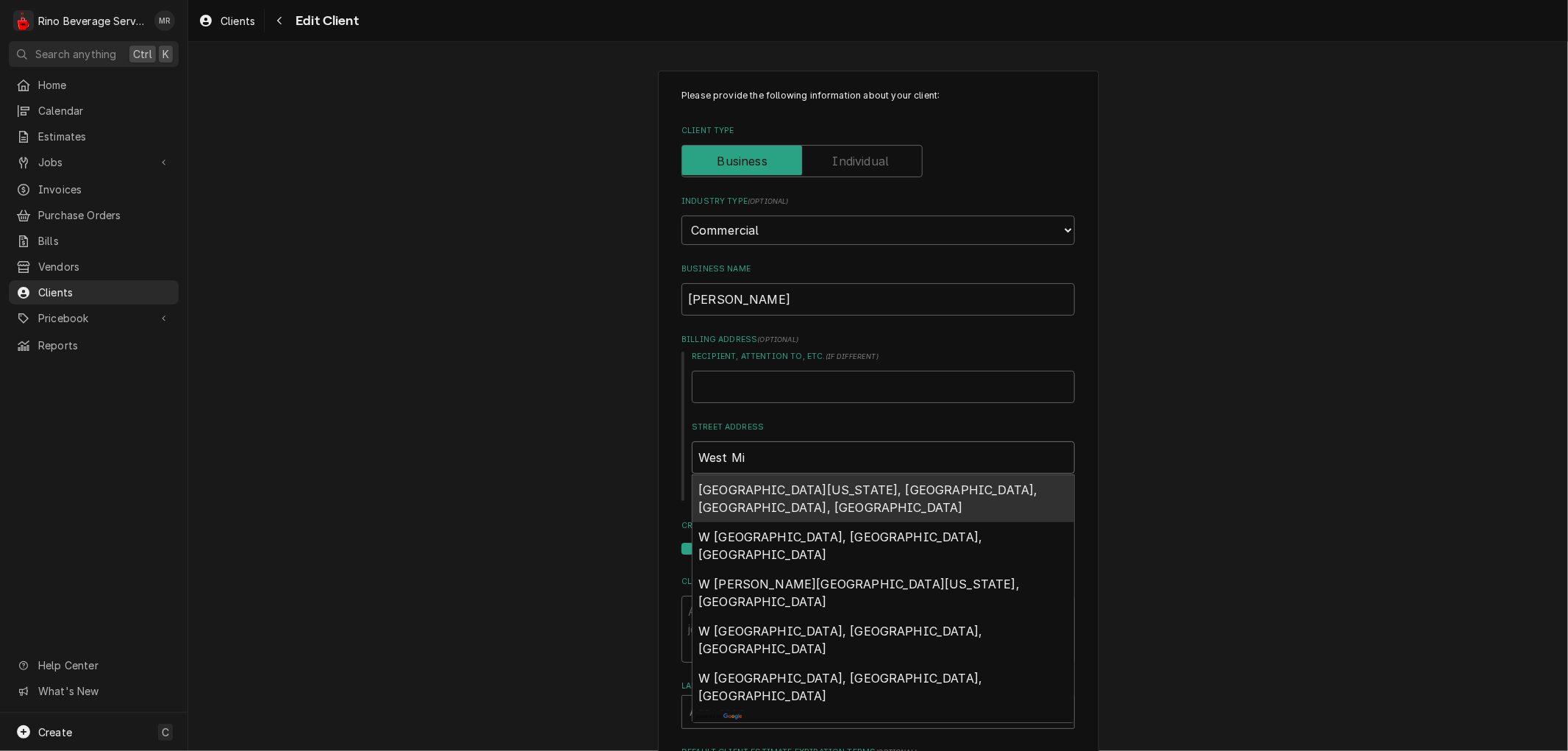
type textarea "x"
type input "West Mil"
type textarea "x"
type input "[PERSON_NAME]"
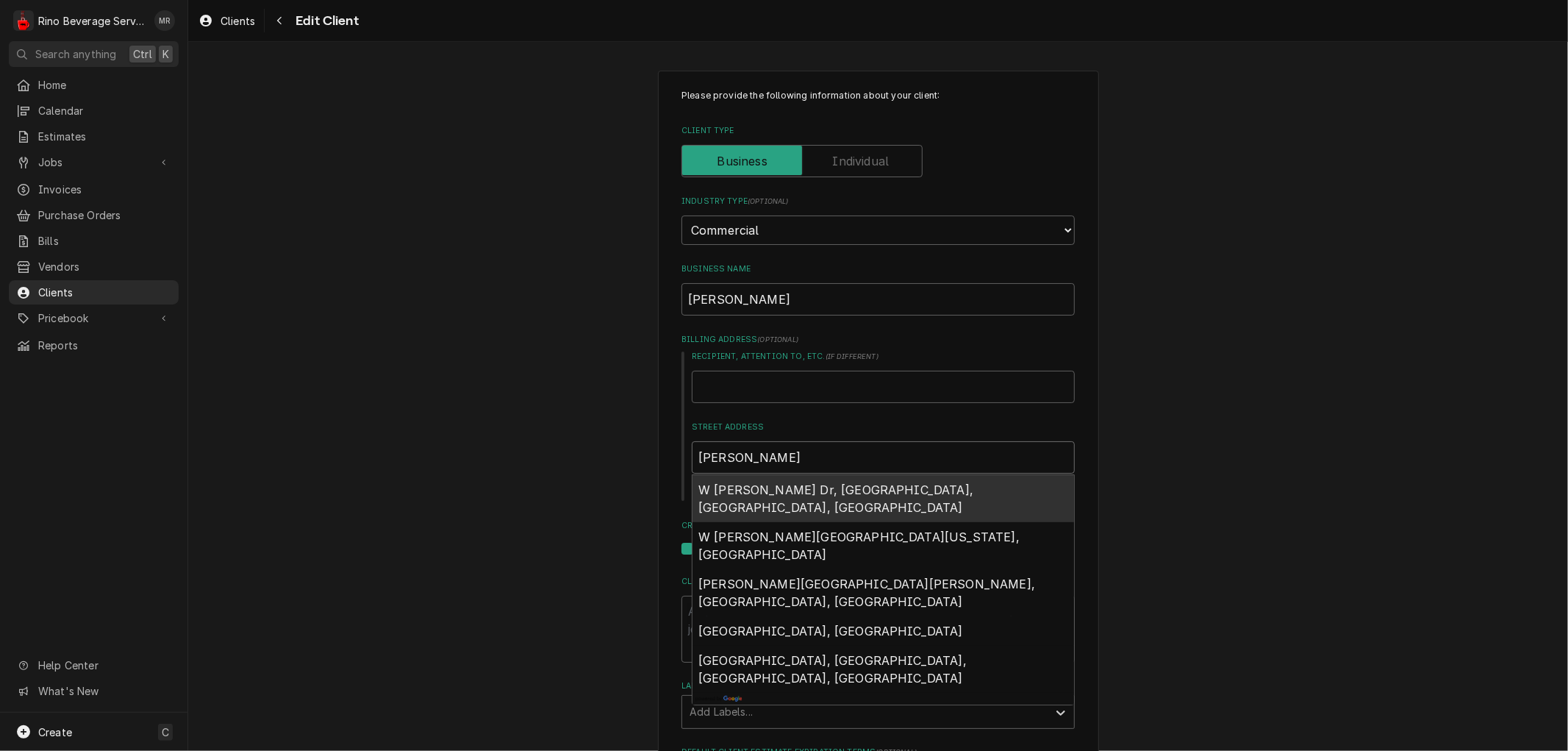
type textarea "x"
type input "West Milto"
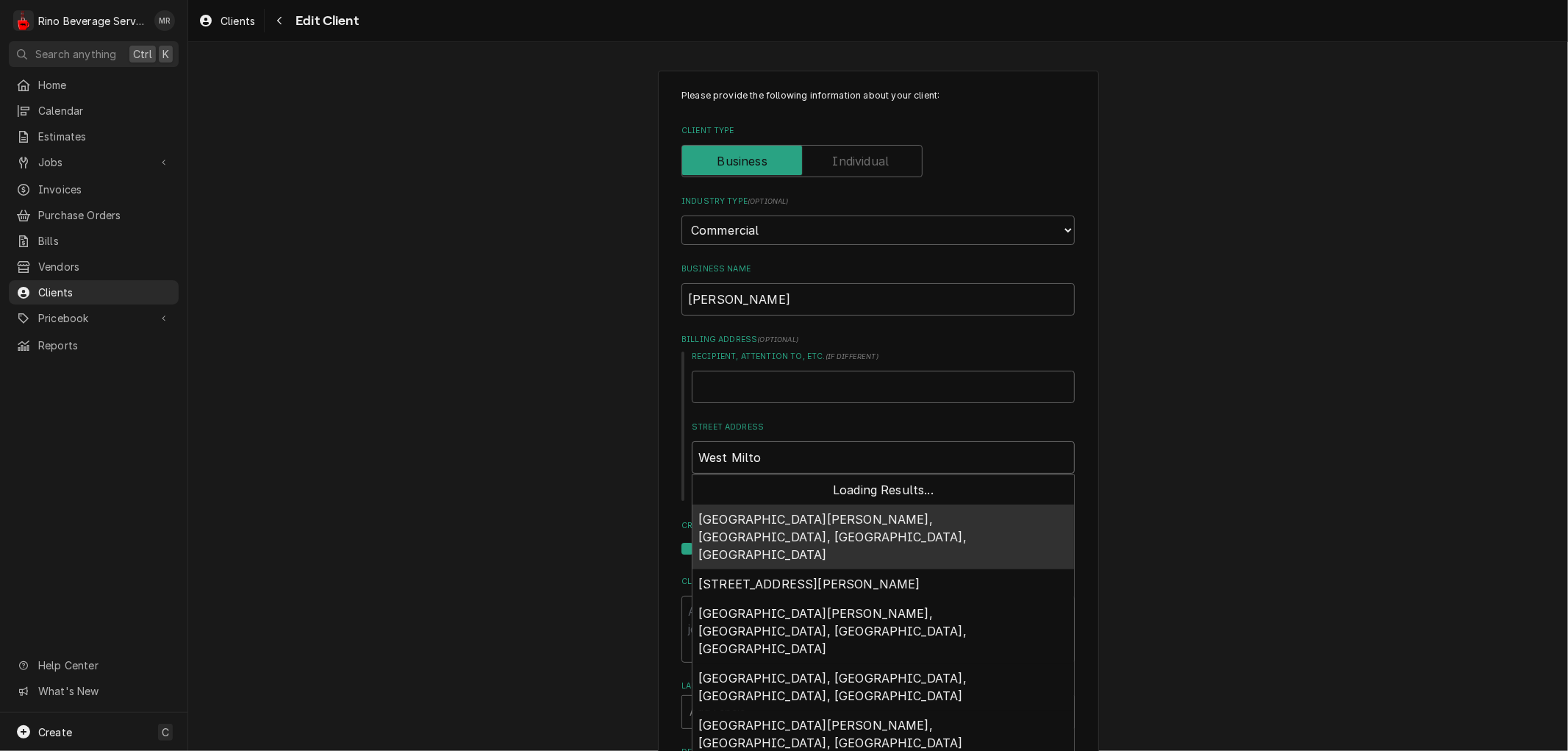
type textarea "x"
type input "West [PERSON_NAME]"
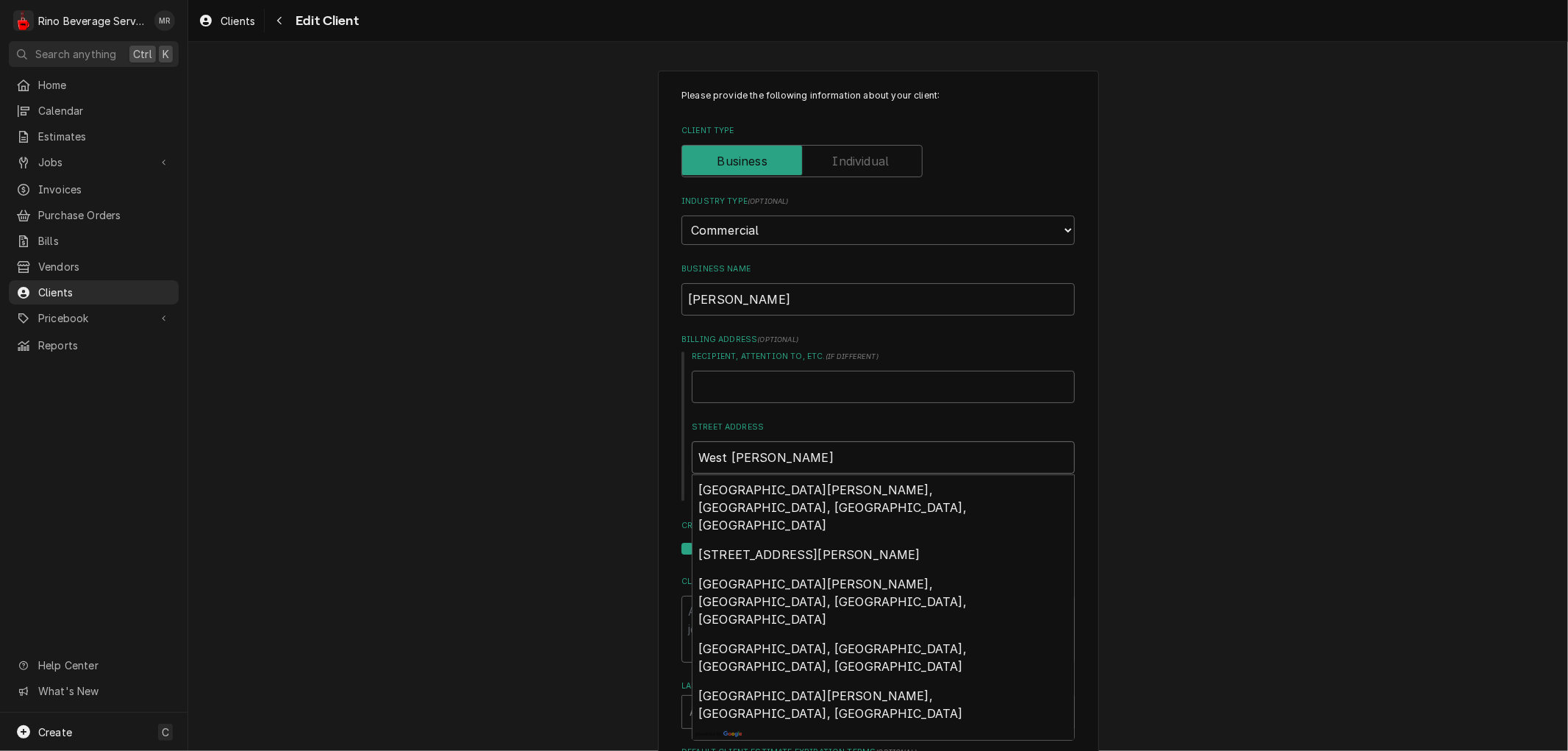
type textarea "x"
type input "[GEOGRAPHIC_DATA][PERSON_NAME],"
type textarea "x"
type input "[GEOGRAPHIC_DATA][PERSON_NAME],"
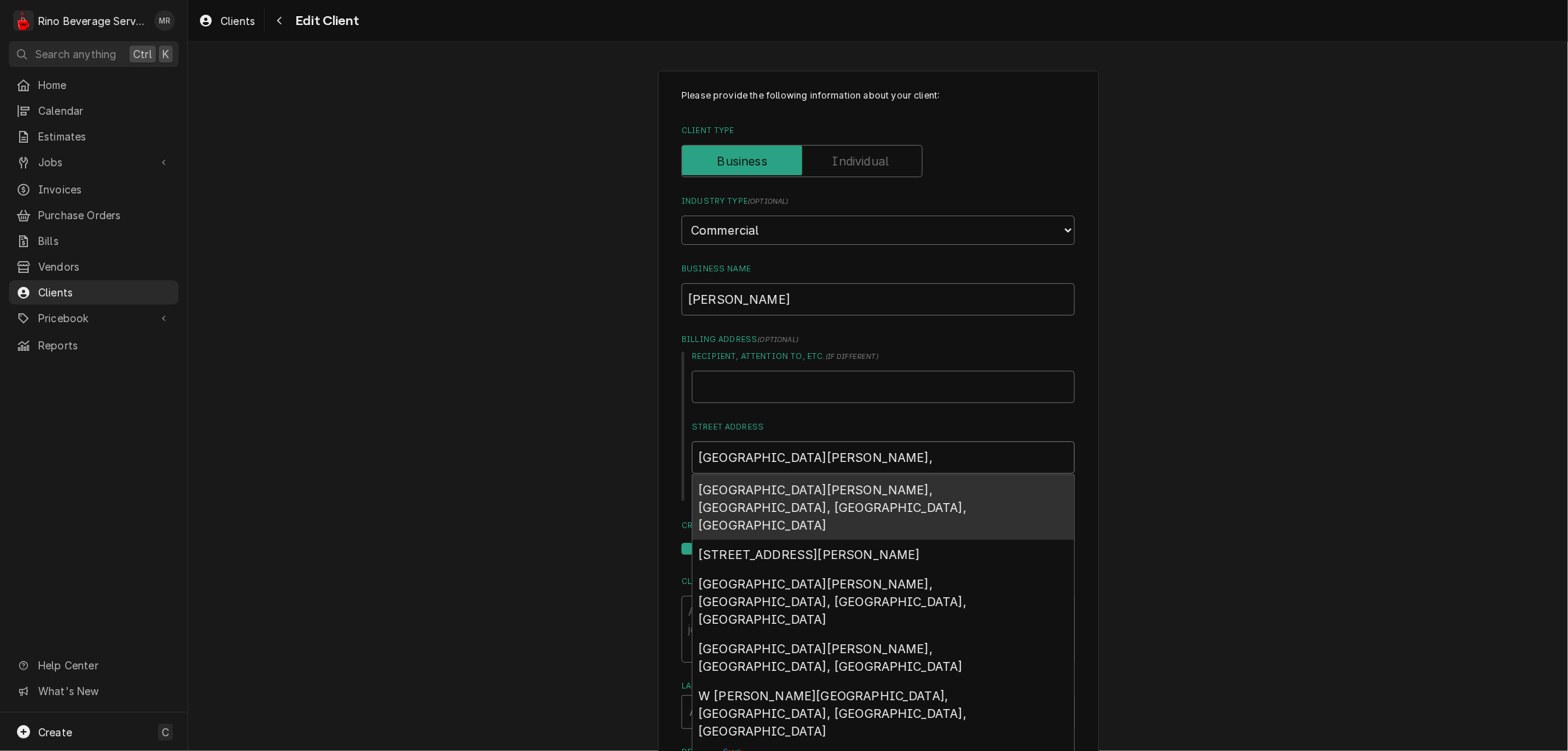
type textarea "x"
type input "West [PERSON_NAME], O"
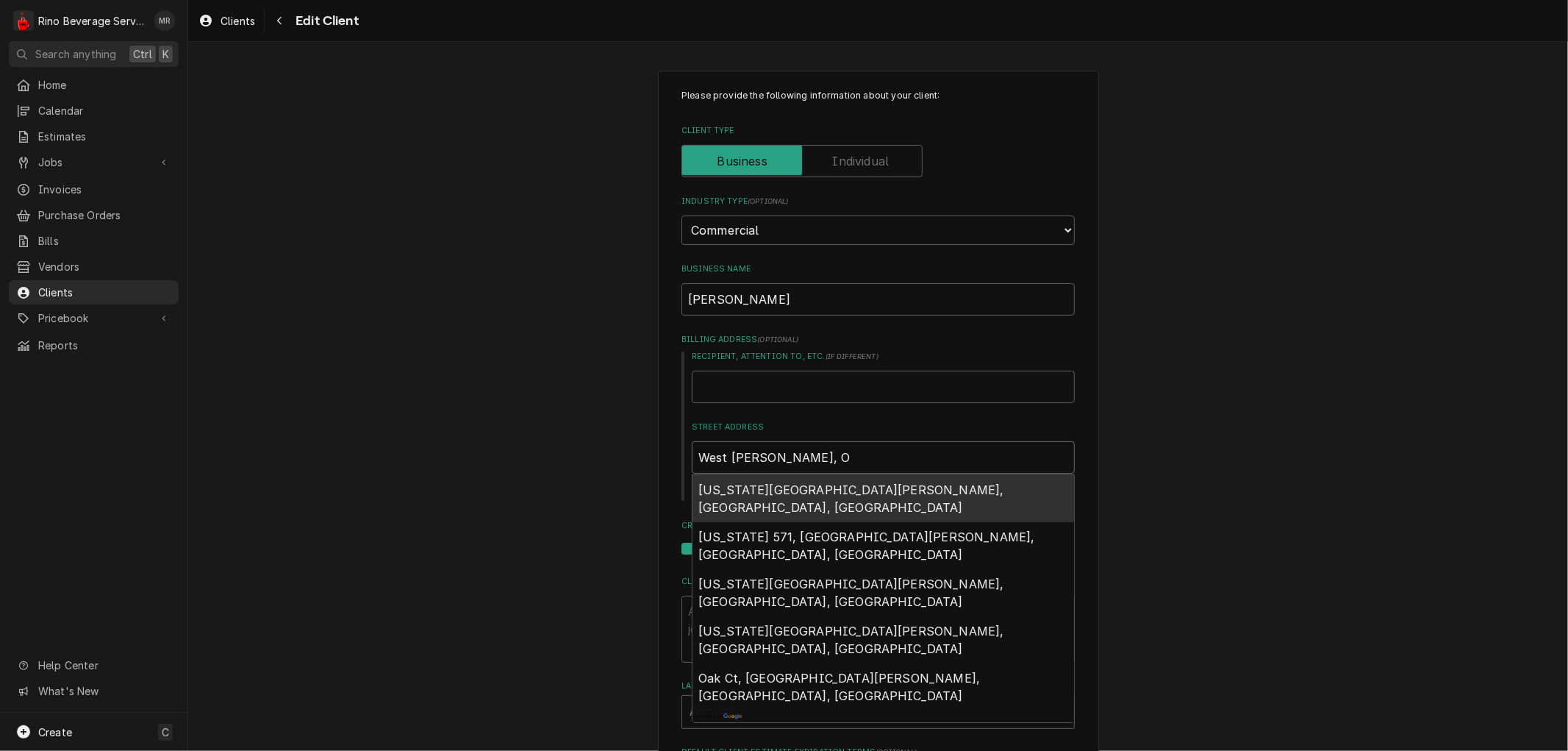
type textarea "x"
type input "West [PERSON_NAME], [GEOGRAPHIC_DATA]"
type textarea "x"
type input "West [PERSON_NAME], [GEOGRAPHIC_DATA]"
type textarea "x"
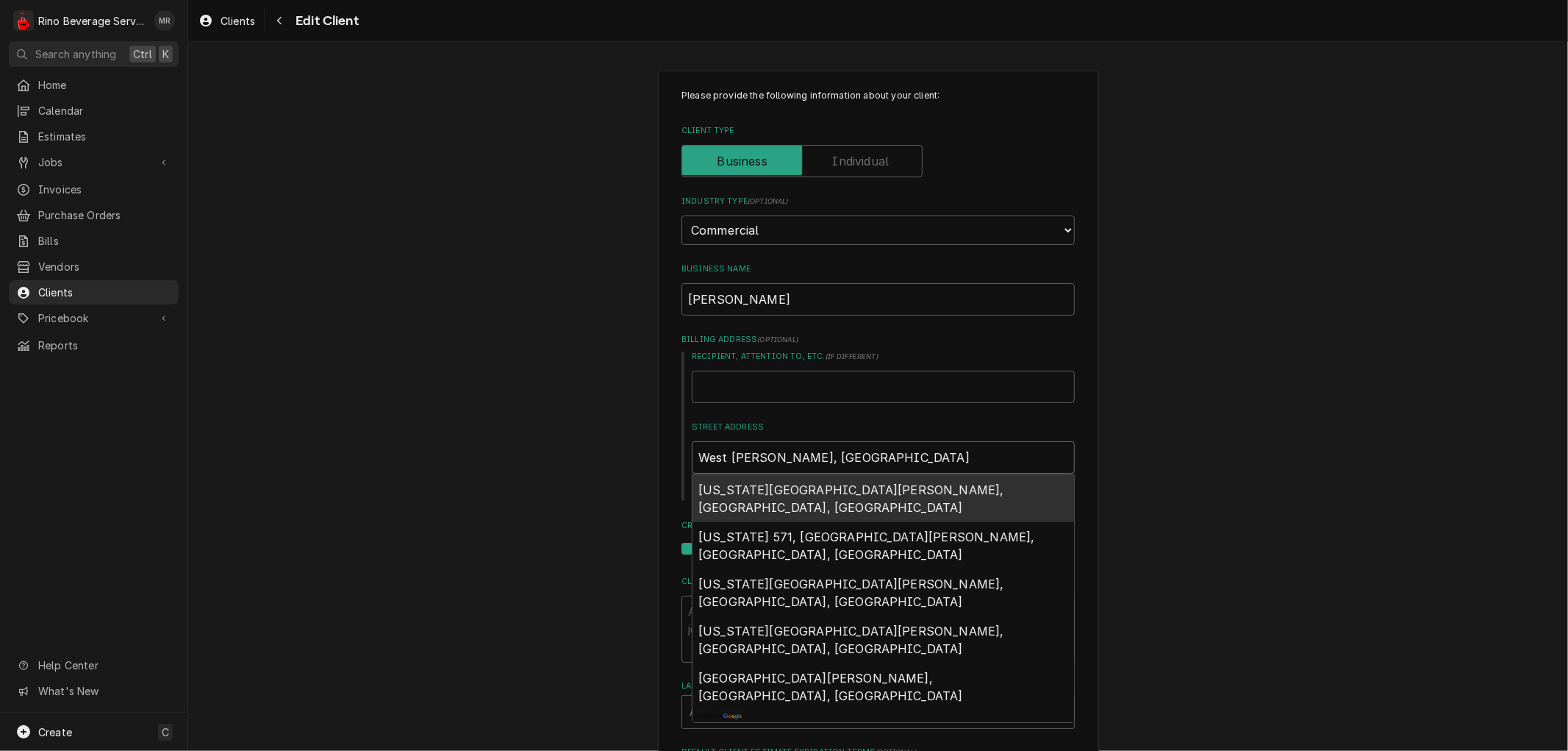
type input "[GEOGRAPHIC_DATA][PERSON_NAME], [US_STATE]"
click at [819, 490] on span "[US_STATE][GEOGRAPHIC_DATA][PERSON_NAME], [GEOGRAPHIC_DATA], [GEOGRAPHIC_DATA]" at bounding box center [851, 498] width 306 height 32
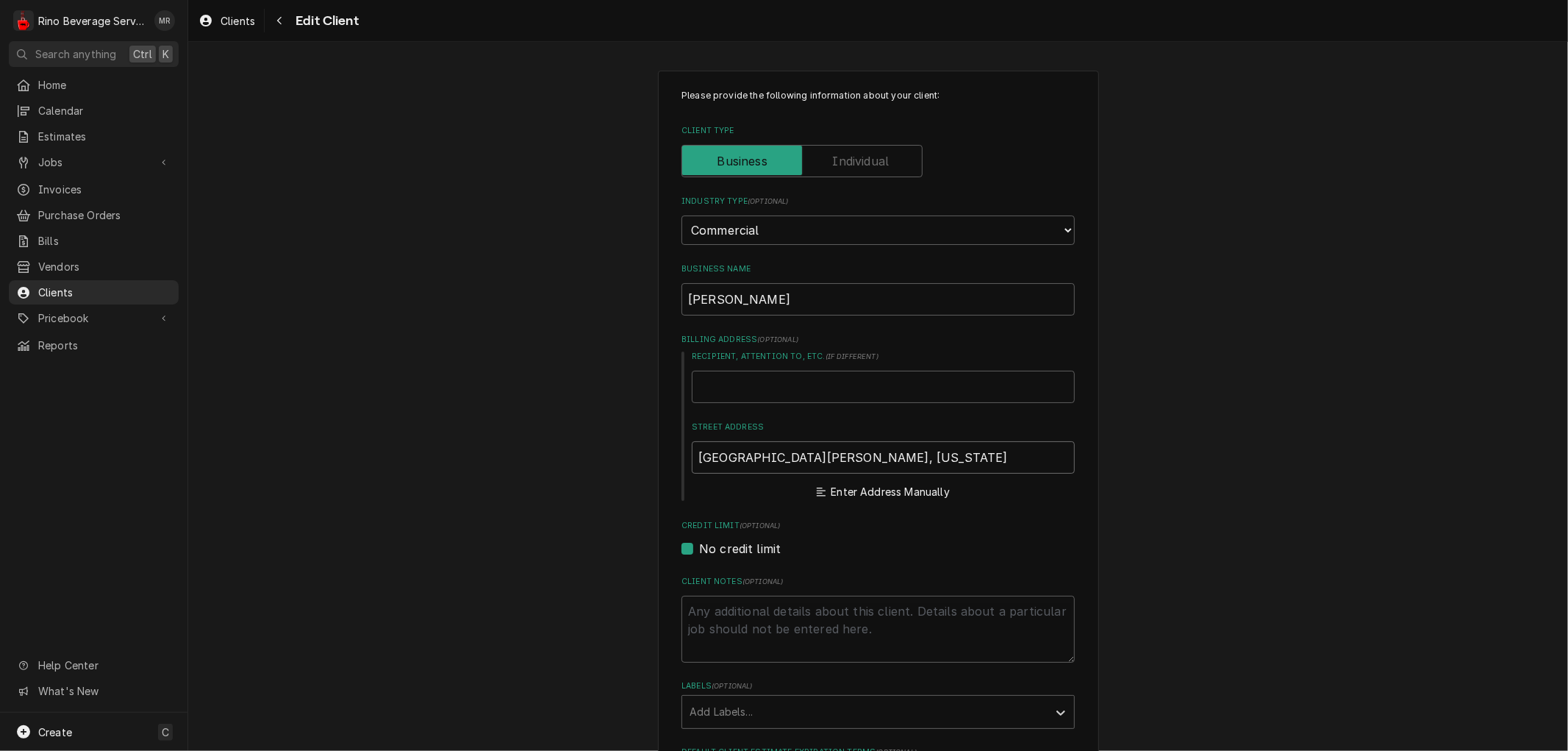
type textarea "x"
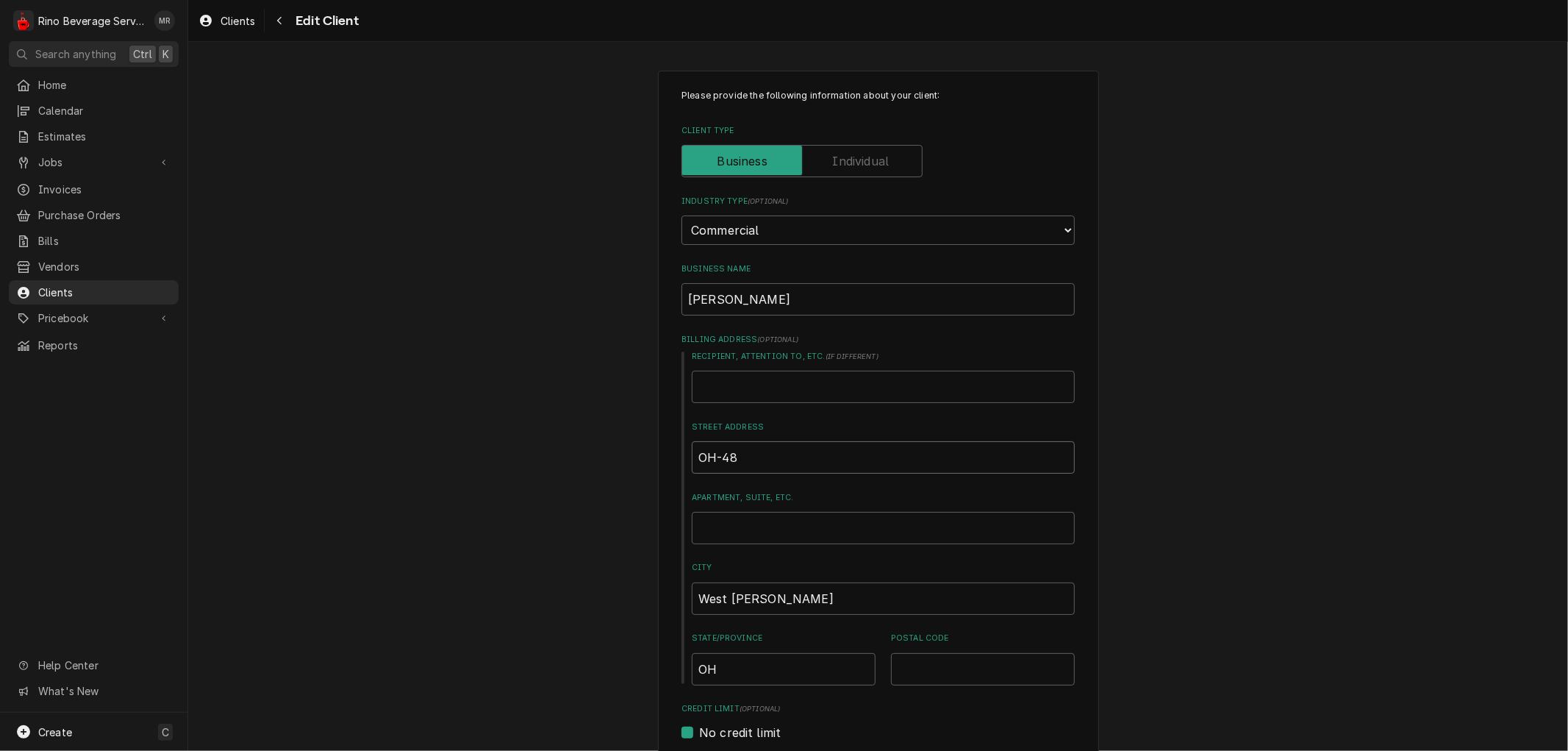
type input "OH-48"
click at [931, 663] on input "Postal Code" at bounding box center [983, 668] width 184 height 32
type textarea "x"
type input "4"
type textarea "x"
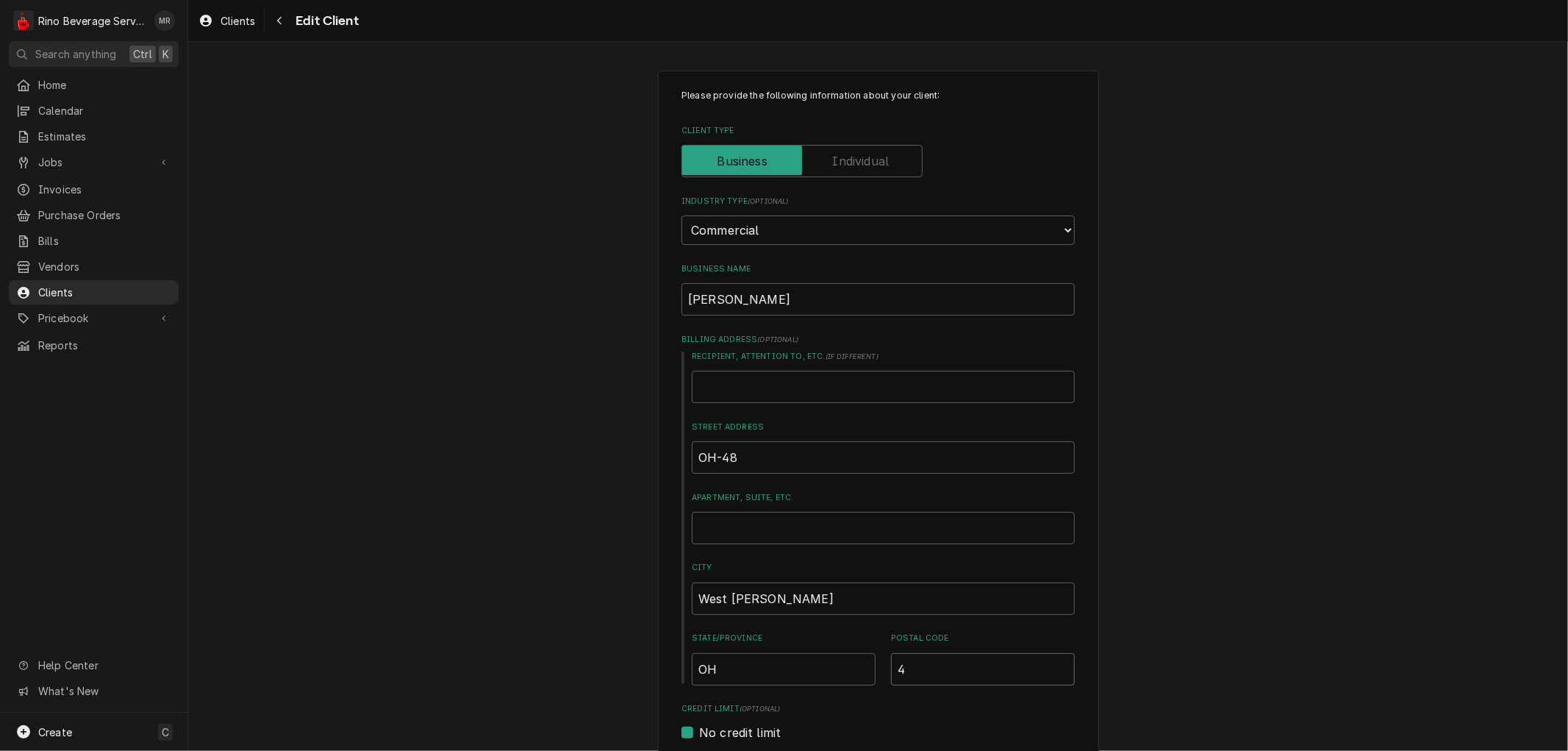
type input "45"
type textarea "x"
type input "453"
type textarea "x"
type input "4538"
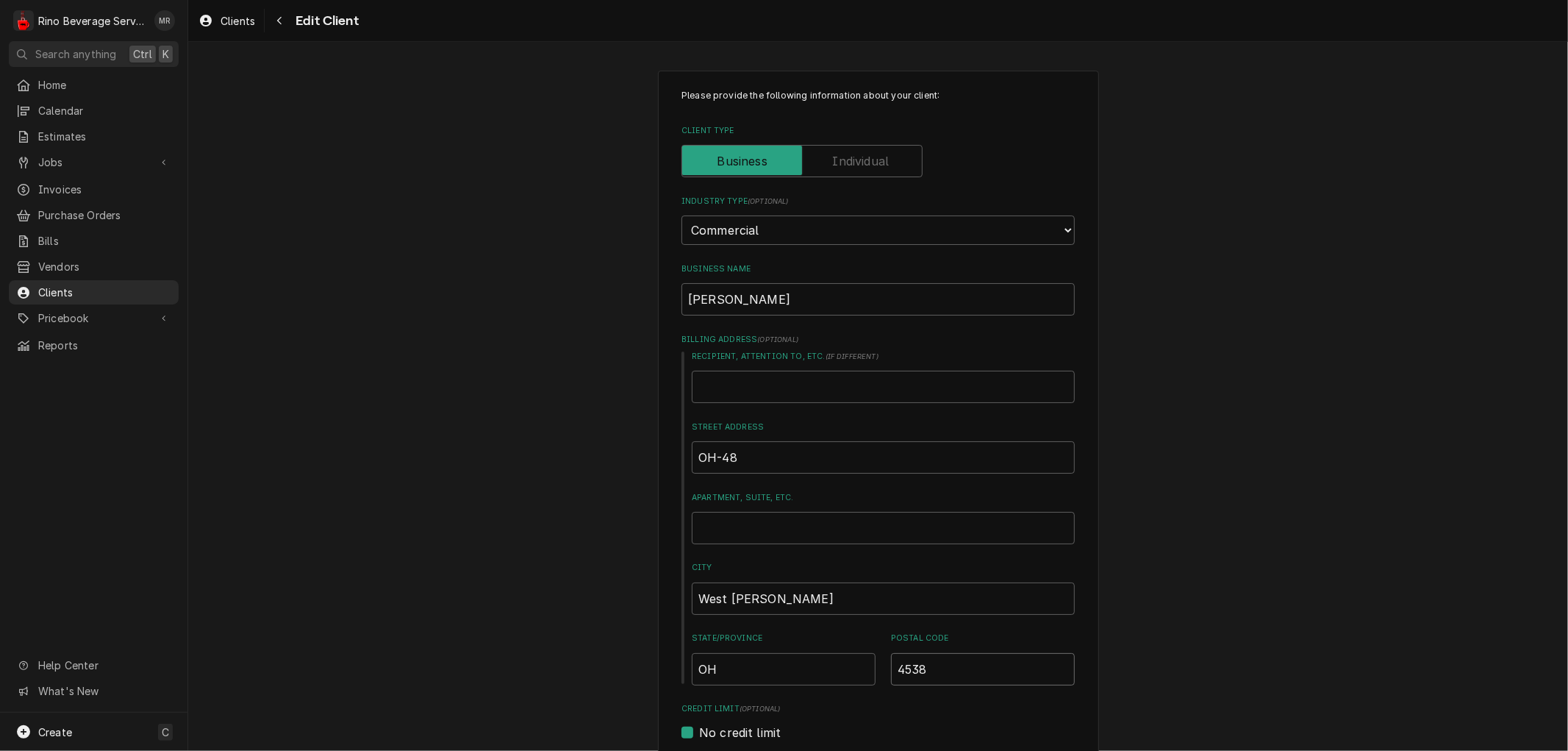
type textarea "x"
type input "45383"
type textarea "x"
type input "453836"
type textarea "x"
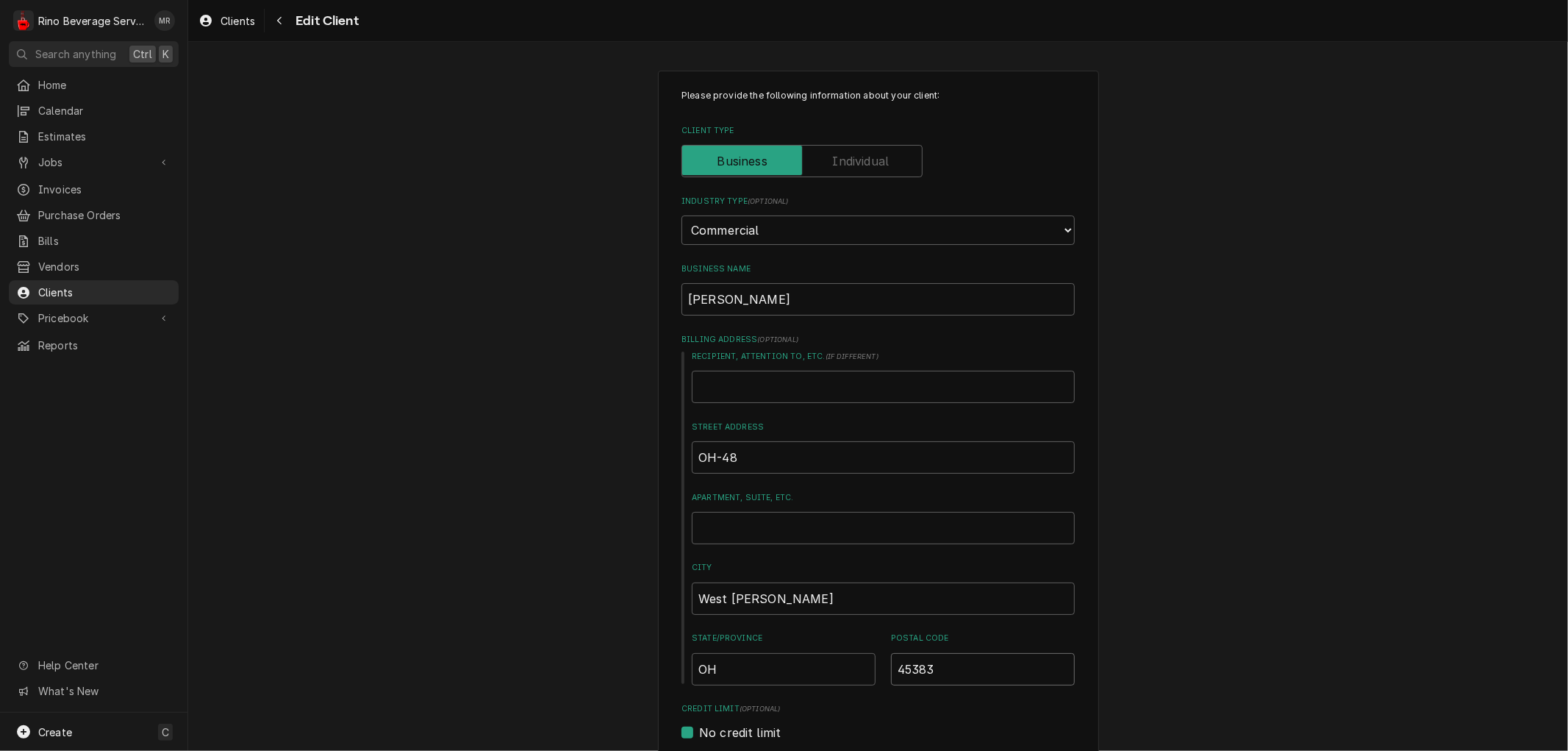
type input "45383"
click at [741, 457] on input "OH-48" at bounding box center [883, 457] width 383 height 32
type textarea "x"
type input "OH-4"
type textarea "x"
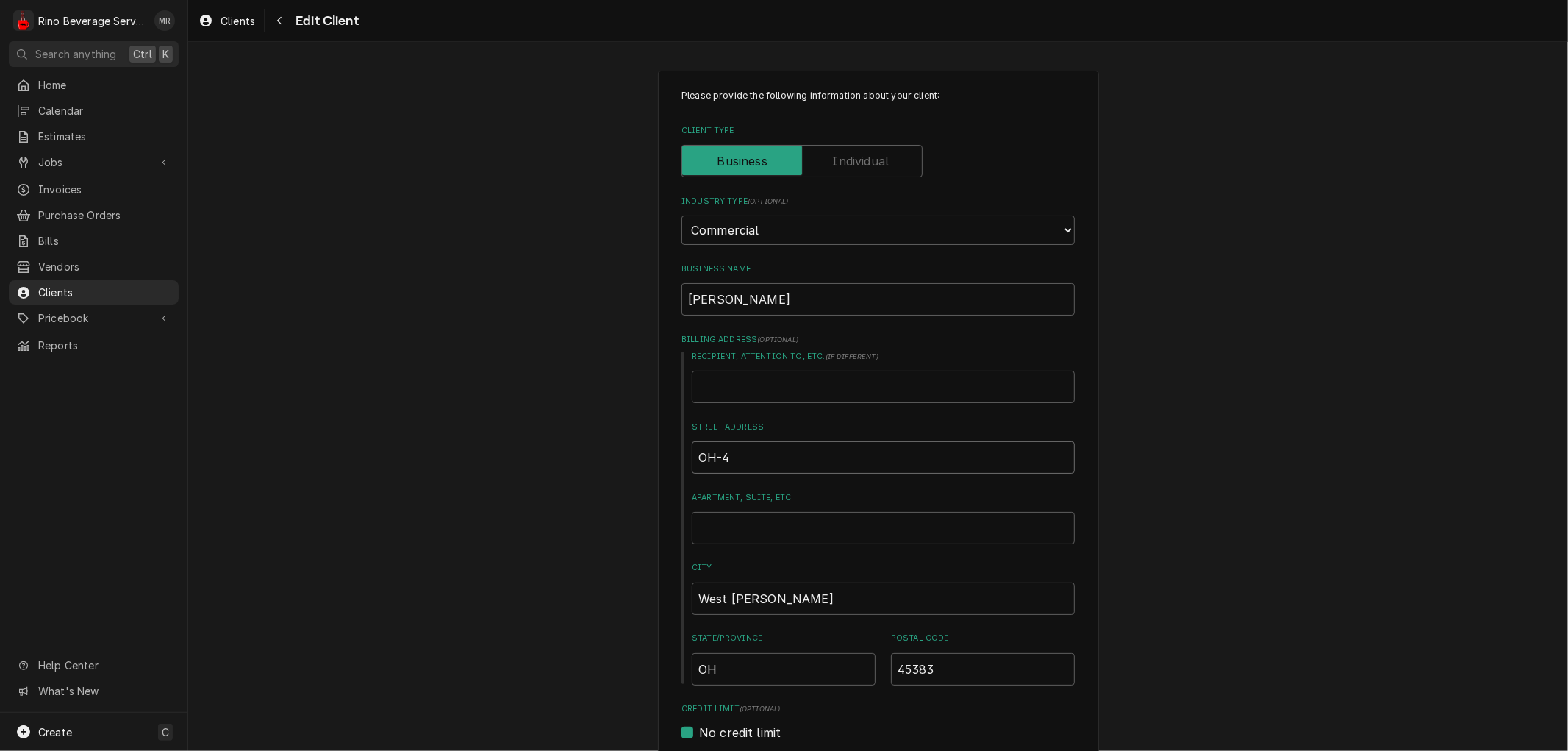
type input "OH-"
type textarea "x"
type input "OH"
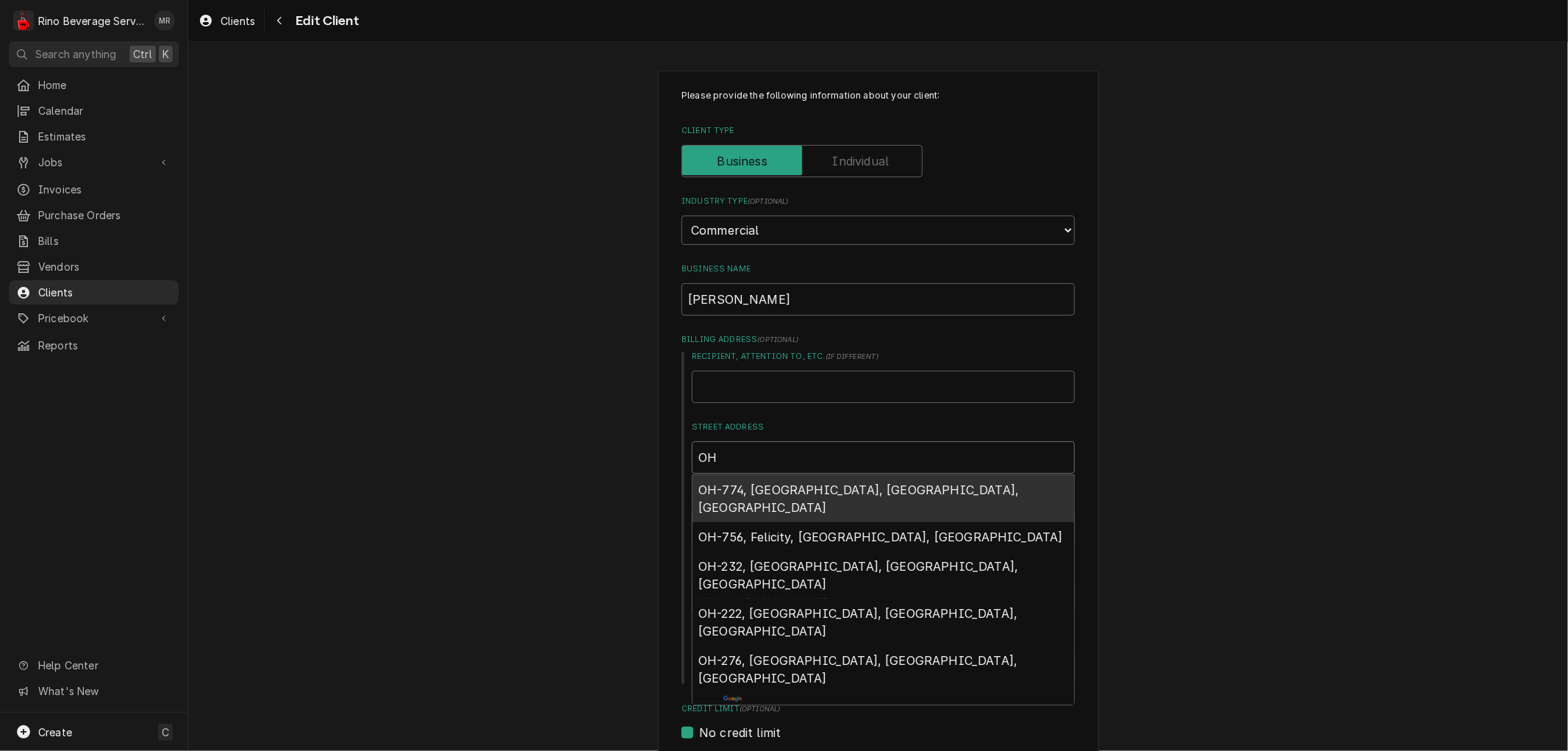
type textarea "x"
type input "O"
type textarea "x"
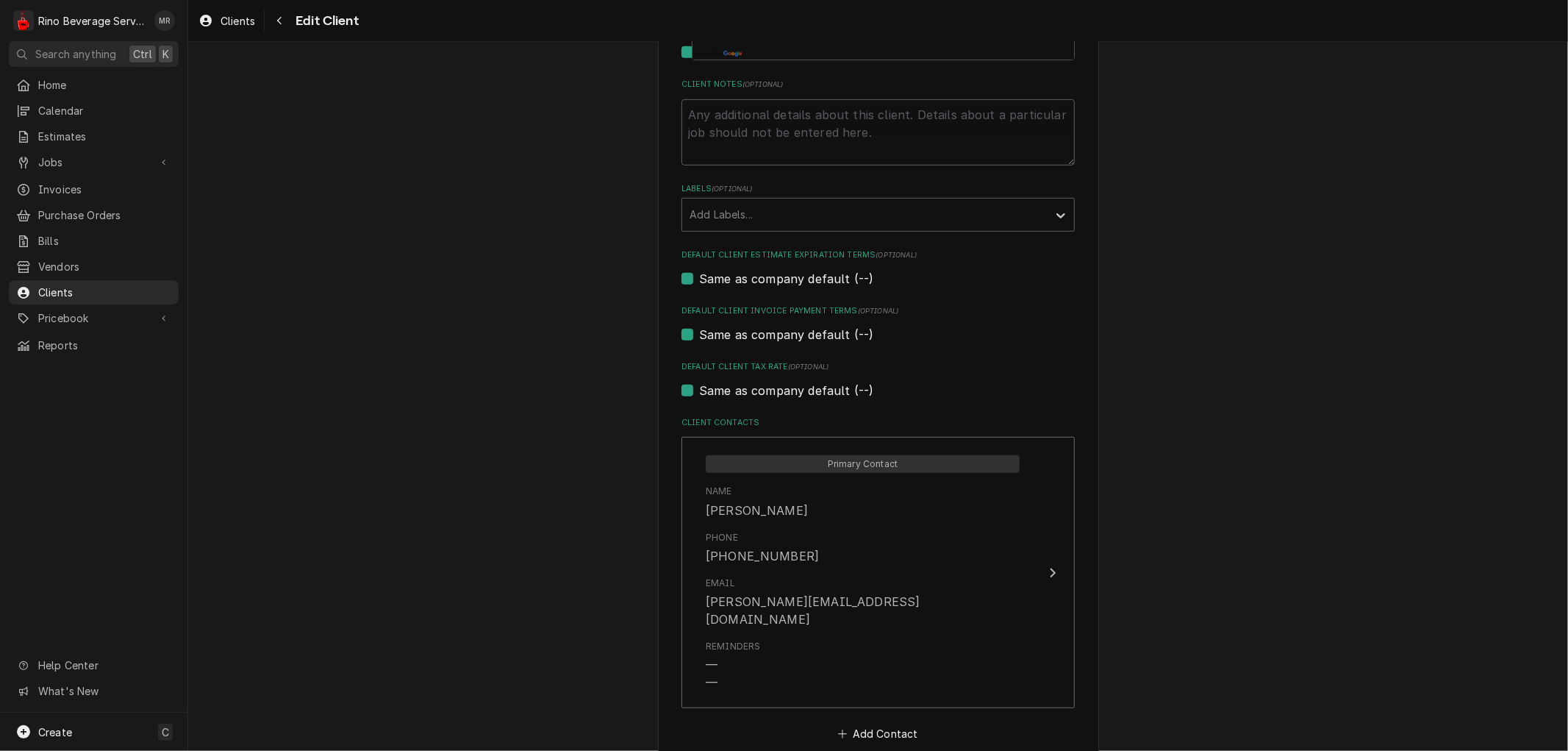
scroll to position [810, 0]
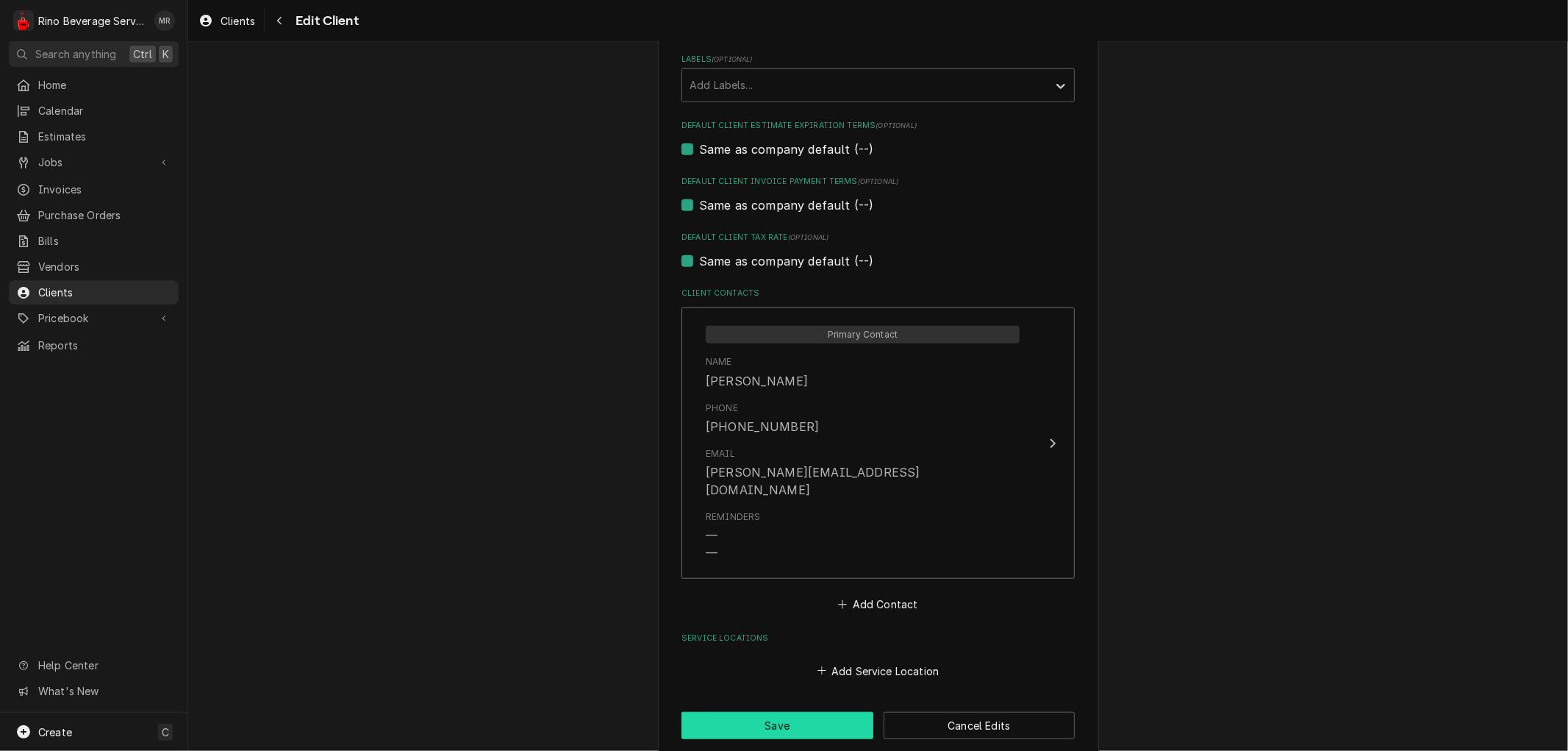
click at [737, 712] on button "Save" at bounding box center [777, 725] width 192 height 28
type textarea "x"
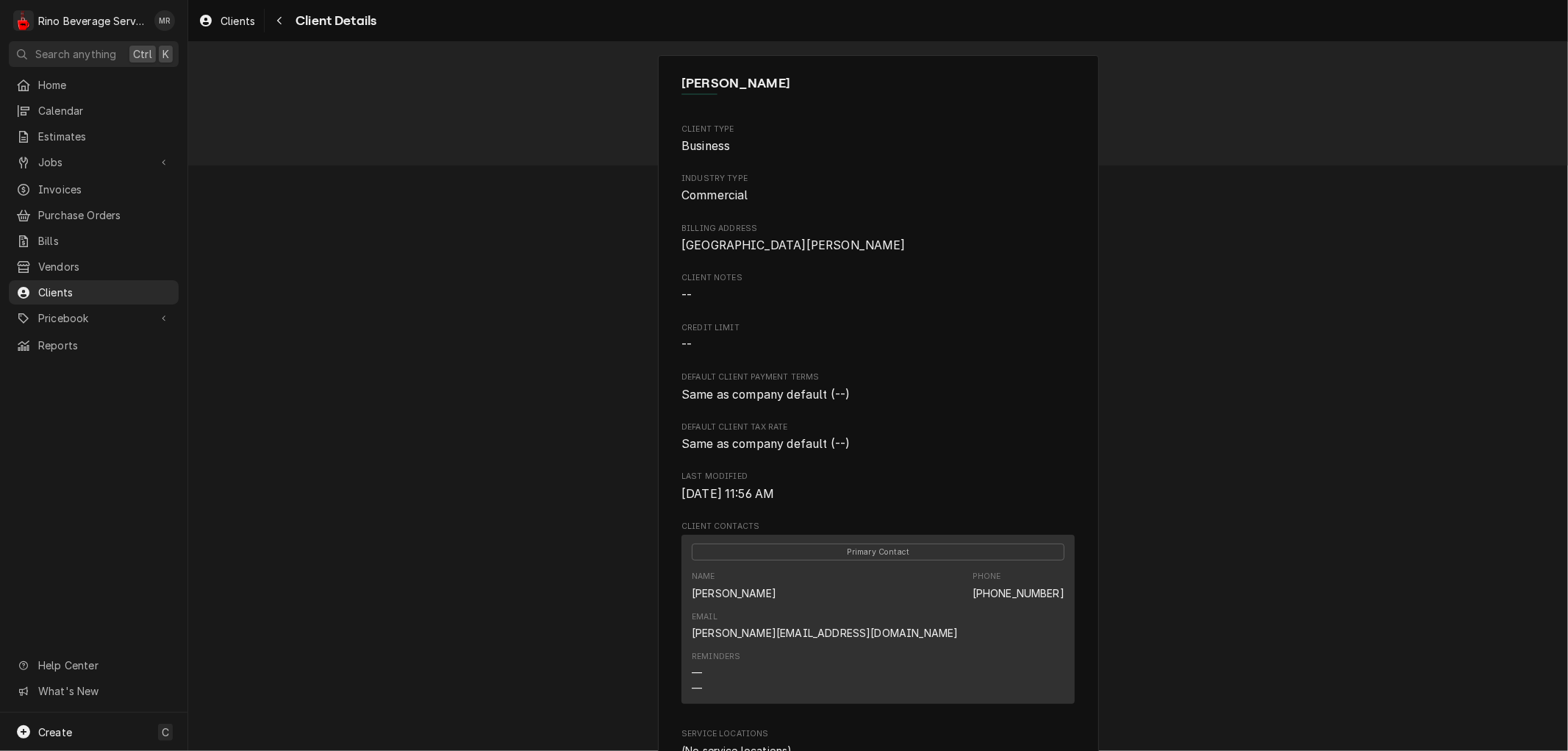
scroll to position [325, 0]
